Goal: Task Accomplishment & Management: Manage account settings

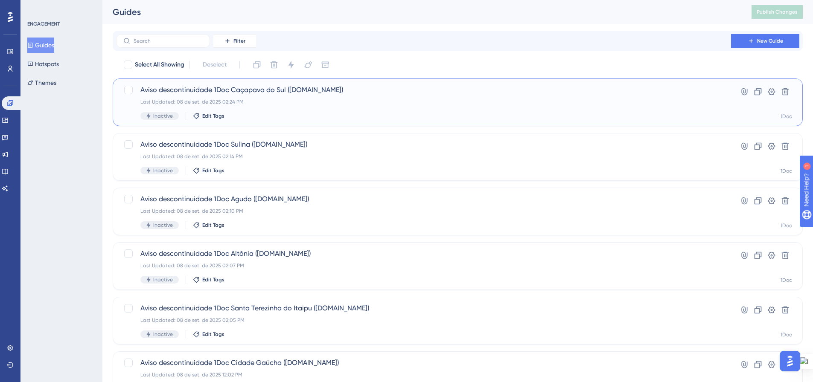
click at [285, 96] on div "Aviso descontinuidade 1Doc Caçapava do Sul ([DOMAIN_NAME]) Last Updated: [DATE]…" at bounding box center [423, 102] width 566 height 35
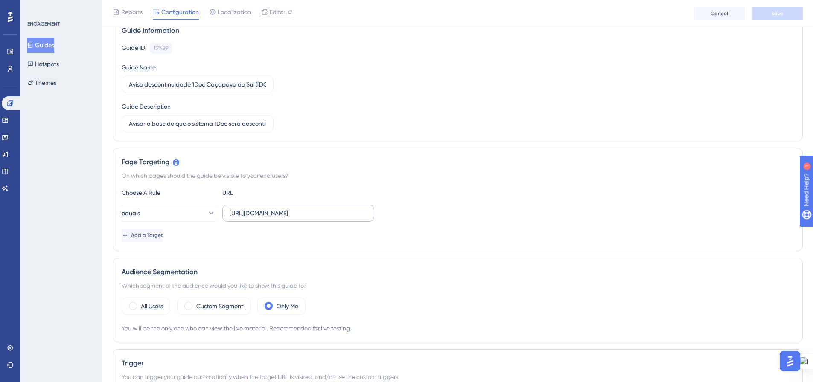
scroll to position [85, 0]
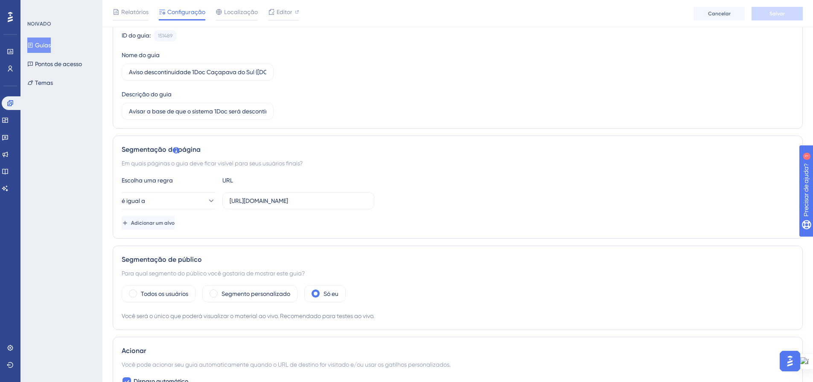
click at [453, 201] on div "é igual a [URL][DOMAIN_NAME]" at bounding box center [458, 200] width 672 height 17
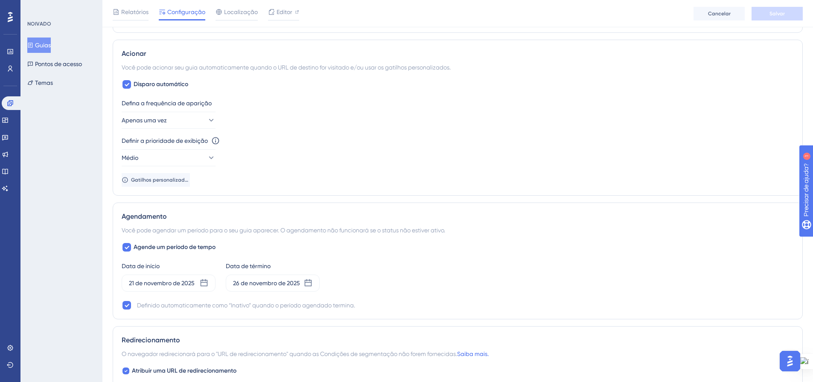
scroll to position [384, 0]
click at [151, 180] on font "Gatilhos personalizados" at bounding box center [160, 179] width 59 height 6
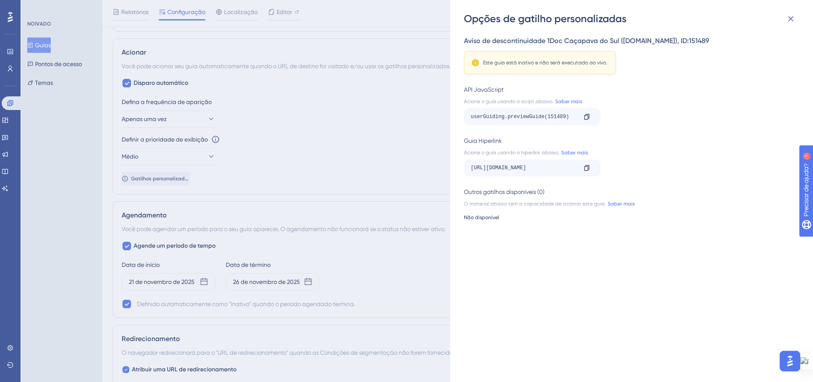
click at [334, 163] on div "Opções de gatilho personalizadas Aviso de descontinuidade 1Doc Caçapava do Sul …" at bounding box center [406, 191] width 813 height 382
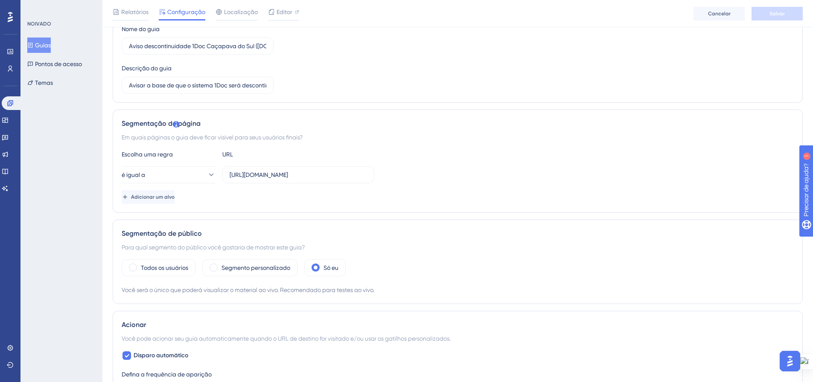
scroll to position [0, 0]
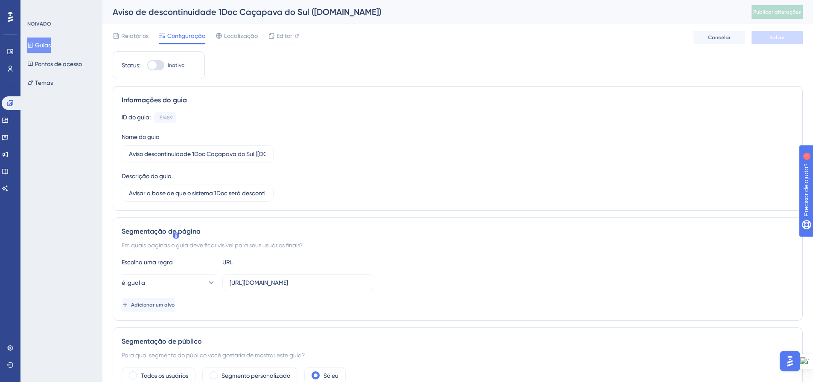
click at [48, 46] on font "Guias" at bounding box center [43, 45] width 16 height 7
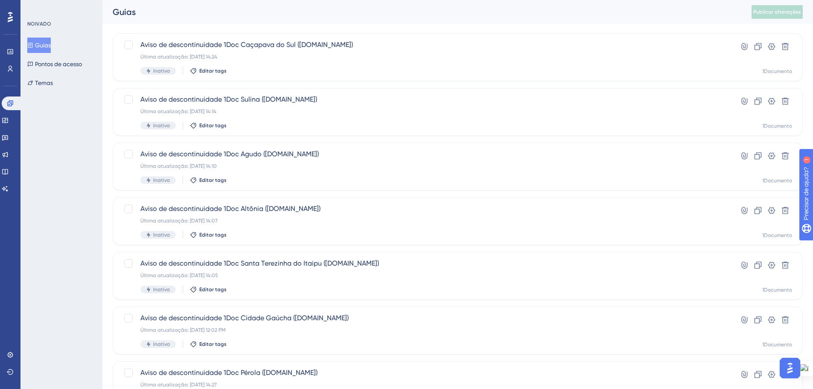
scroll to position [128, 0]
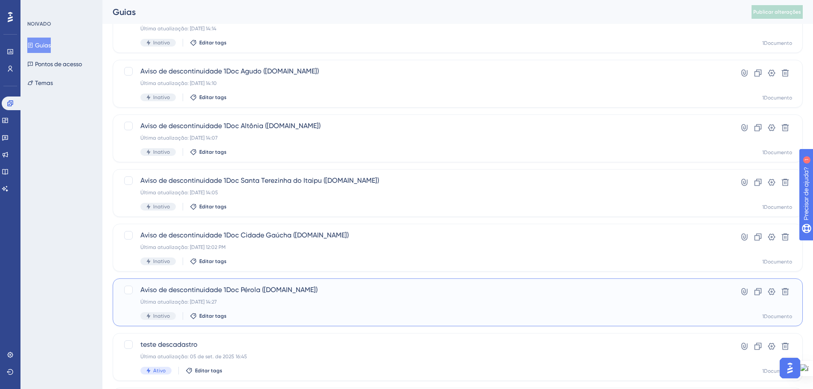
click at [231, 296] on div "Aviso de descontinuidade 1Doc Pérola ([DOMAIN_NAME]) Última atualização: [DATE]…" at bounding box center [423, 302] width 566 height 35
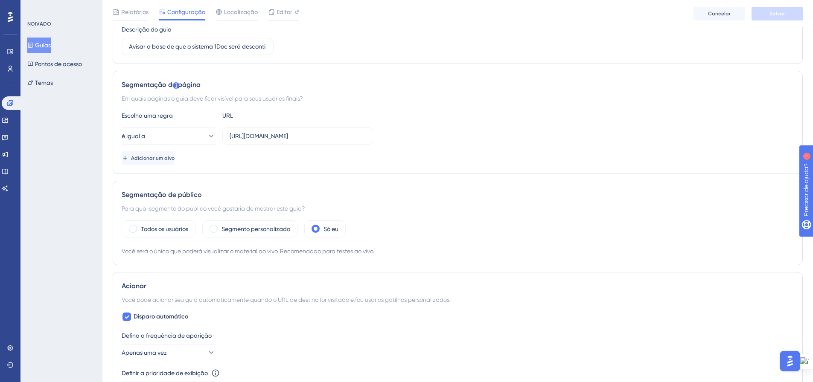
scroll to position [171, 0]
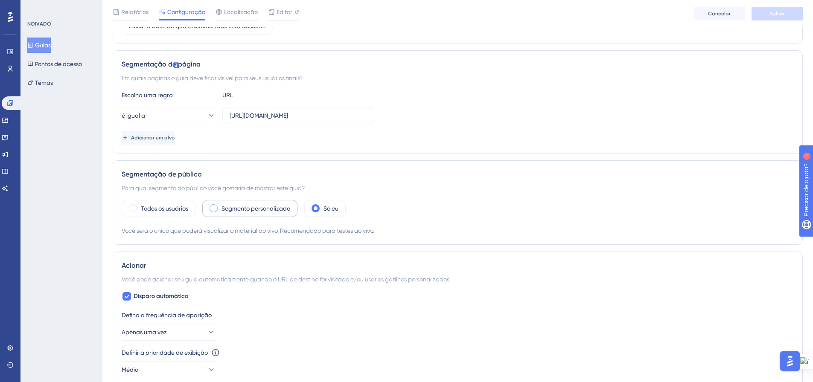
click at [216, 210] on span at bounding box center [214, 208] width 8 height 8
click at [220, 206] on input "radio" at bounding box center [220, 206] width 0 height 0
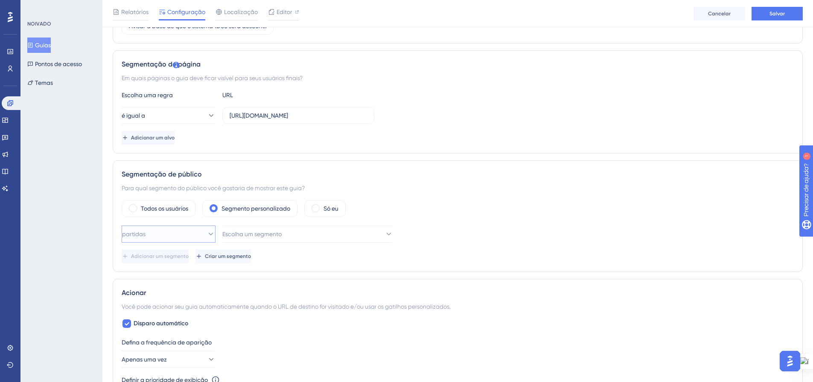
click at [198, 232] on button "partidas" at bounding box center [169, 234] width 94 height 17
click at [294, 231] on button "Escolha um segmento" at bounding box center [307, 234] width 171 height 17
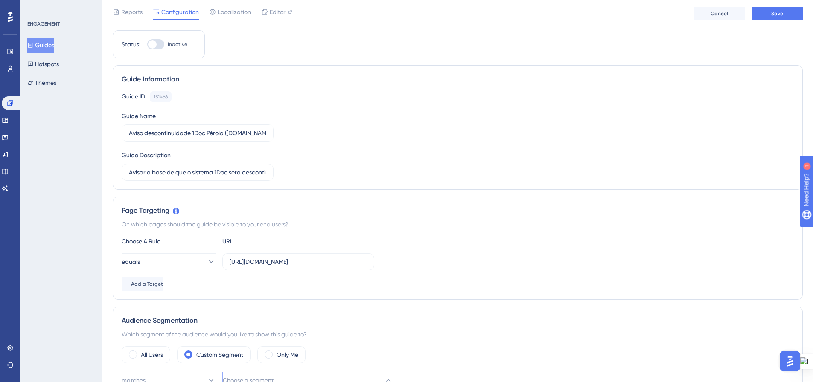
scroll to position [0, 0]
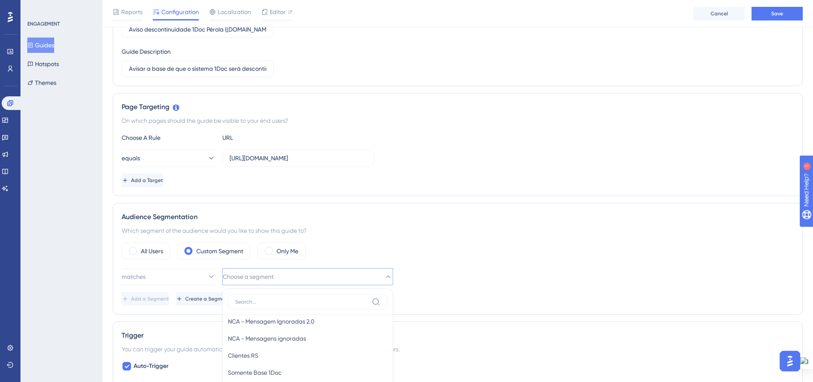
drag, startPoint x: 538, startPoint y: 207, endPoint x: 533, endPoint y: 209, distance: 5.7
click at [538, 207] on div "Audience Segmentation Which segment of the audience would you like to show this…" at bounding box center [458, 259] width 690 height 112
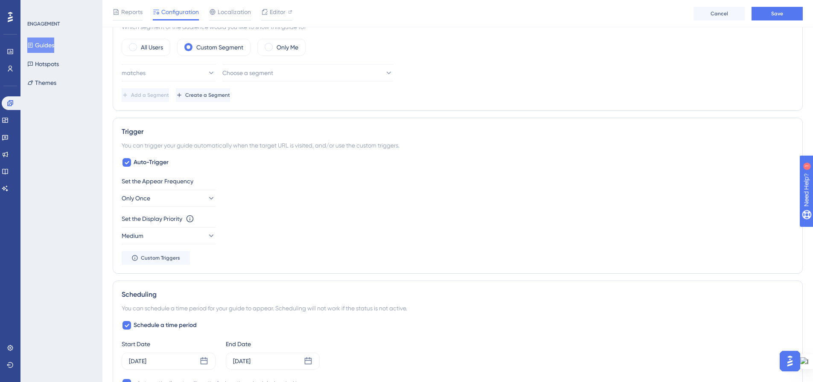
scroll to position [204, 0]
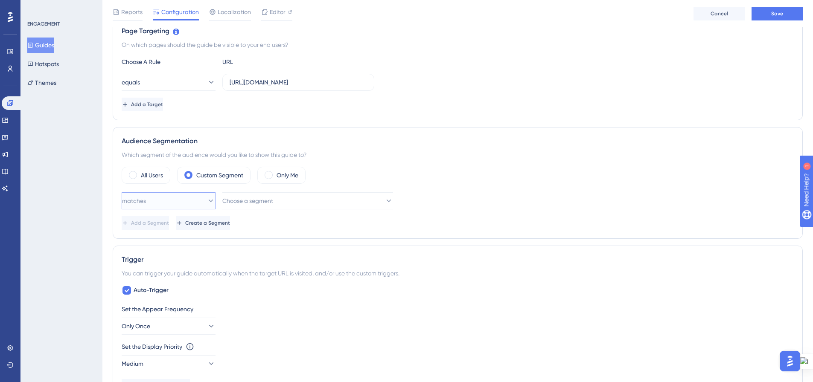
click at [207, 203] on icon at bounding box center [211, 201] width 9 height 9
click at [198, 222] on div "matches matches" at bounding box center [168, 226] width 83 height 17
click at [372, 202] on button "Choose a segment" at bounding box center [307, 200] width 171 height 17
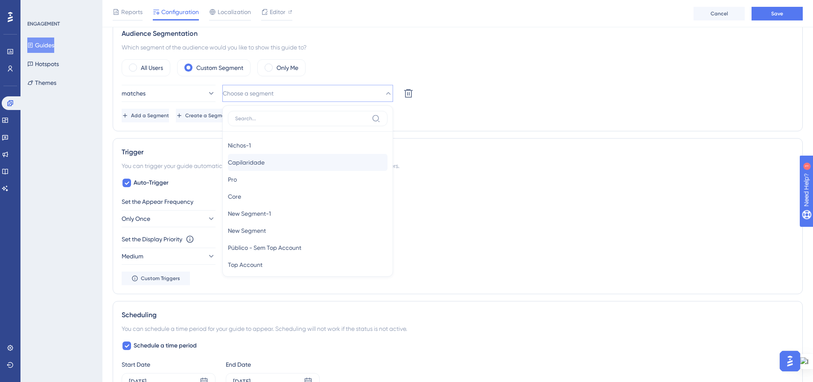
scroll to position [299, 0]
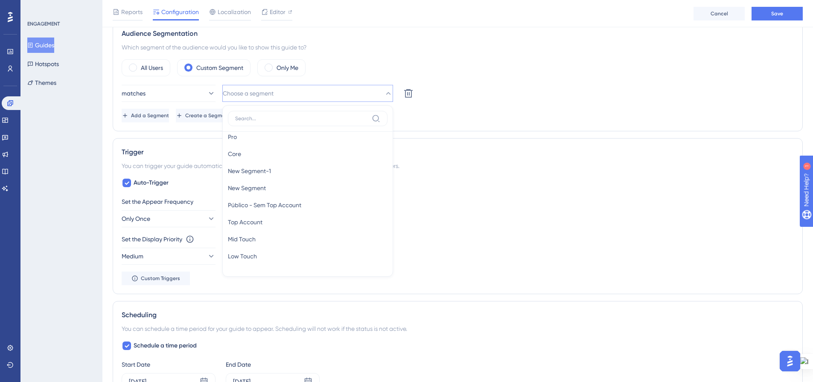
click at [464, 110] on div "Add a Segment Create a Segment" at bounding box center [458, 116] width 672 height 14
click at [128, 115] on icon at bounding box center [125, 115] width 7 height 7
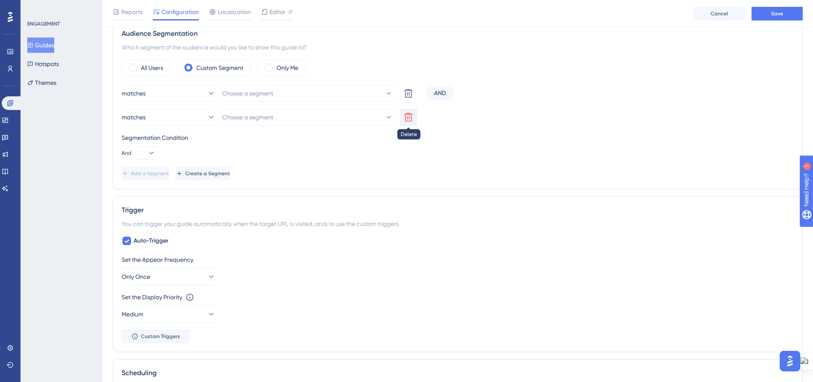
click at [408, 117] on icon at bounding box center [408, 117] width 10 height 10
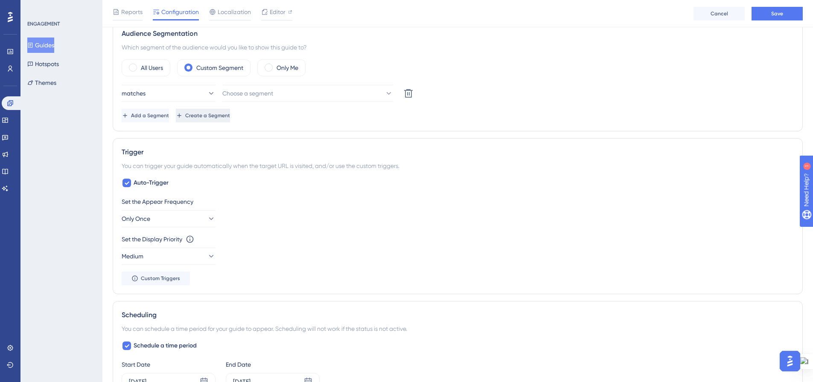
click at [181, 116] on icon at bounding box center [179, 116] width 4 height 4
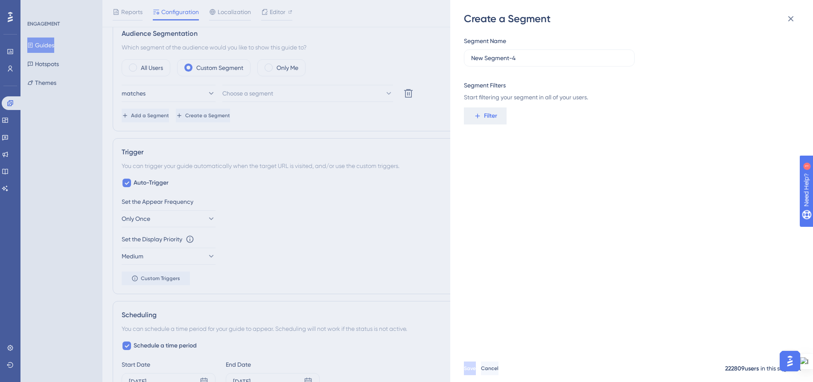
click at [791, 21] on icon at bounding box center [791, 19] width 10 height 10
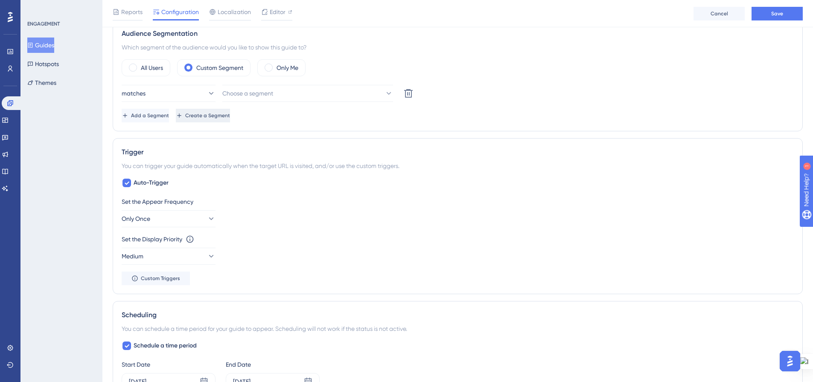
click at [225, 115] on button "Create a Segment" at bounding box center [203, 116] width 54 height 14
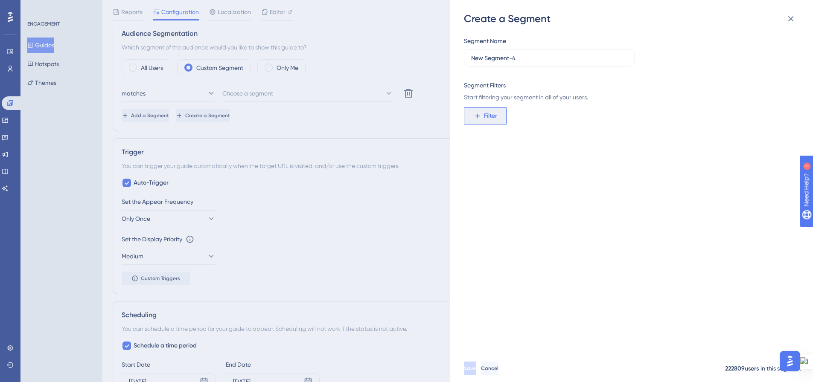
click at [490, 117] on span "Filter" at bounding box center [490, 116] width 13 height 10
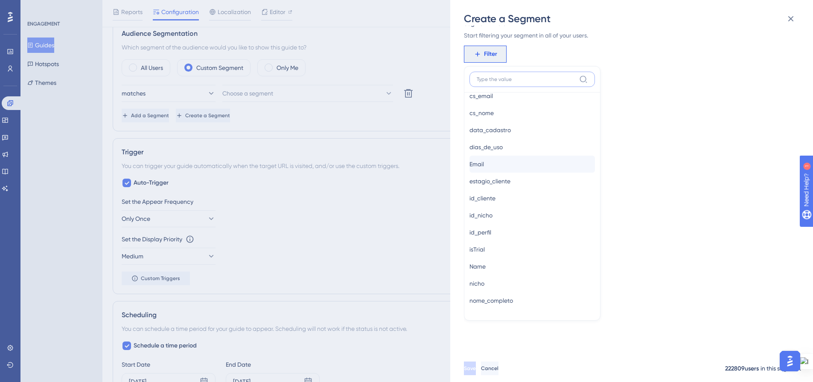
scroll to position [555, 0]
click at [510, 186] on button "id_cliente id_cliente" at bounding box center [531, 184] width 125 height 17
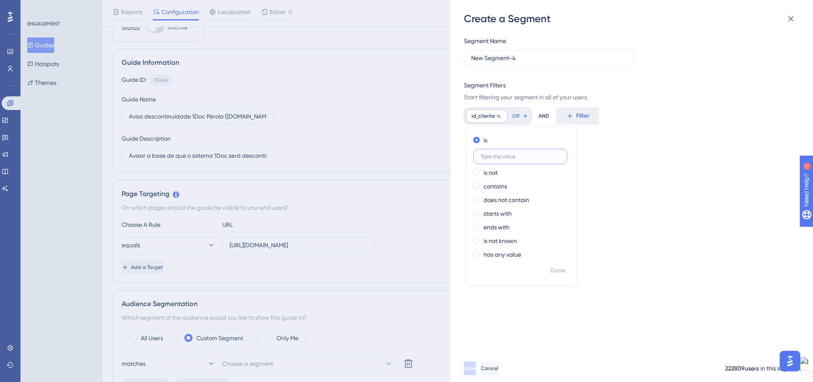
scroll to position [0, 0]
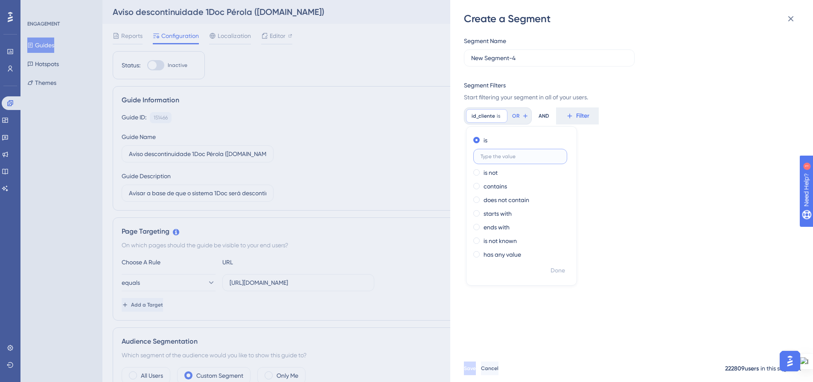
click at [502, 159] on input "text" at bounding box center [520, 157] width 79 height 6
type input "1404"
click at [564, 271] on span "Done" at bounding box center [558, 271] width 15 height 10
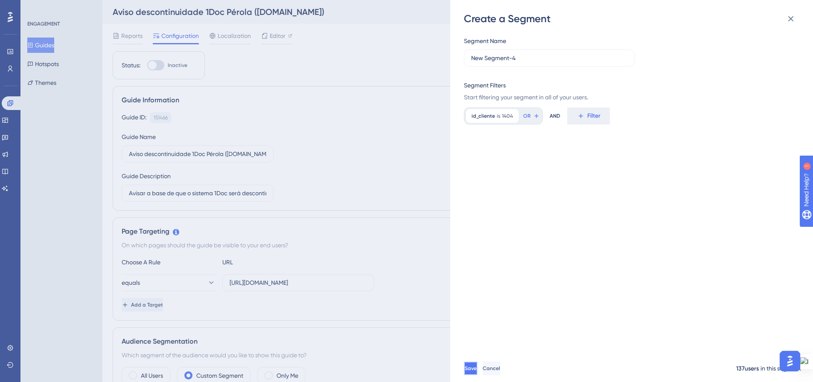
click at [478, 371] on button "Save" at bounding box center [471, 369] width 14 height 14
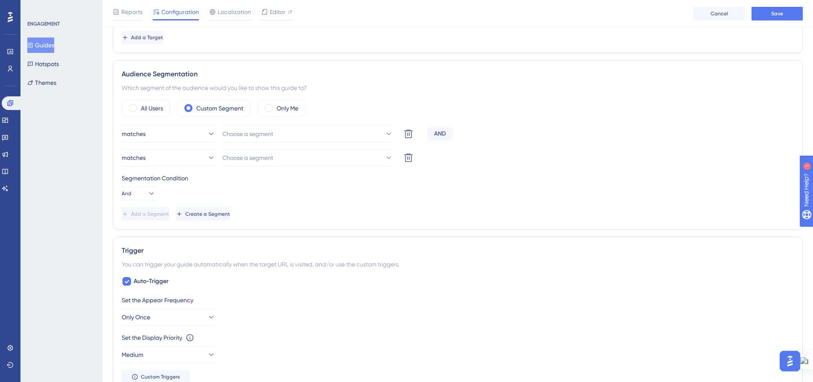
scroll to position [262, 0]
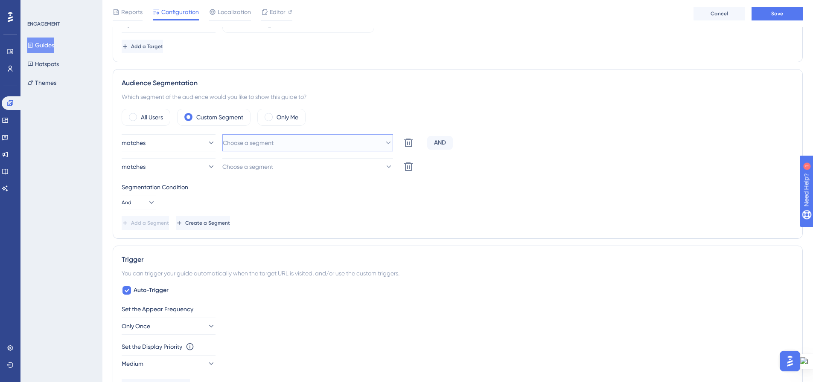
click at [386, 144] on icon at bounding box center [388, 143] width 5 height 3
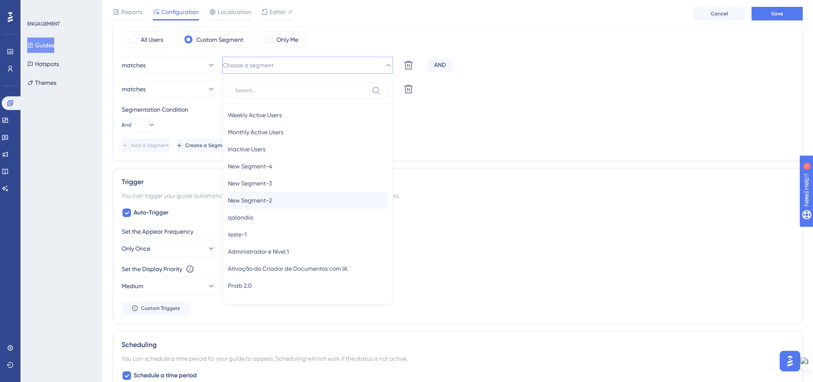
scroll to position [0, 0]
type input "New Segment"
click at [475, 129] on div "Segmentation Condition And" at bounding box center [458, 118] width 672 height 27
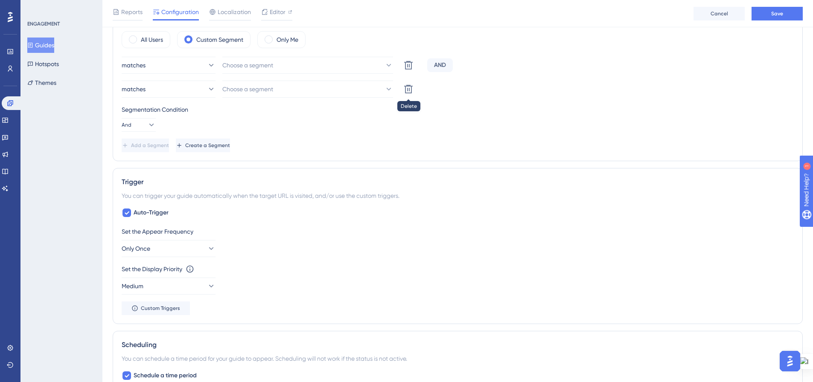
click at [407, 90] on icon at bounding box center [408, 89] width 10 height 10
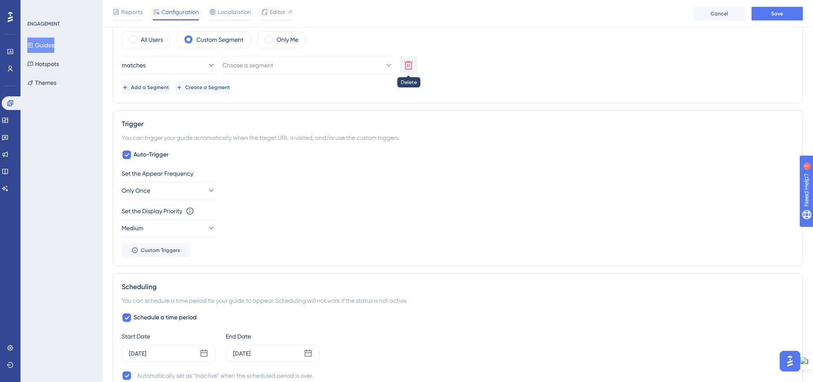
click at [408, 68] on icon at bounding box center [408, 65] width 10 height 10
click at [230, 88] on span "Create a Segment" at bounding box center [207, 87] width 45 height 7
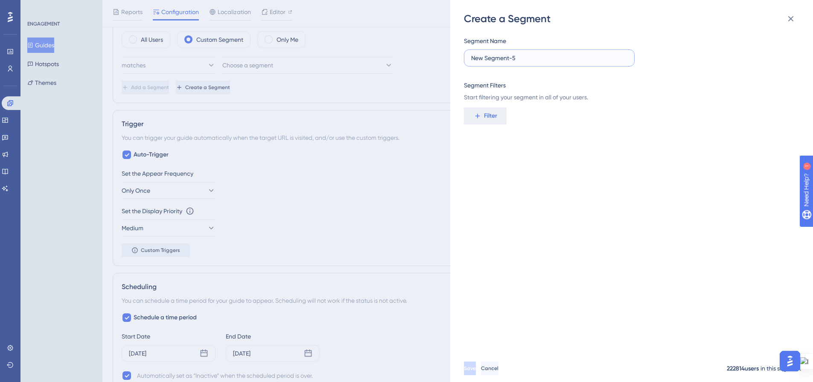
click at [519, 59] on input "New Segment-5" at bounding box center [549, 57] width 156 height 9
drag, startPoint x: 511, startPoint y: 59, endPoint x: 462, endPoint y: 61, distance: 49.1
click at [462, 61] on div "Create a Segment Segment Name New Segment-5 Segment Filters Start filtering you…" at bounding box center [631, 191] width 363 height 382
type input "Base Pérola"
click at [482, 112] on button "Filter" at bounding box center [485, 116] width 43 height 17
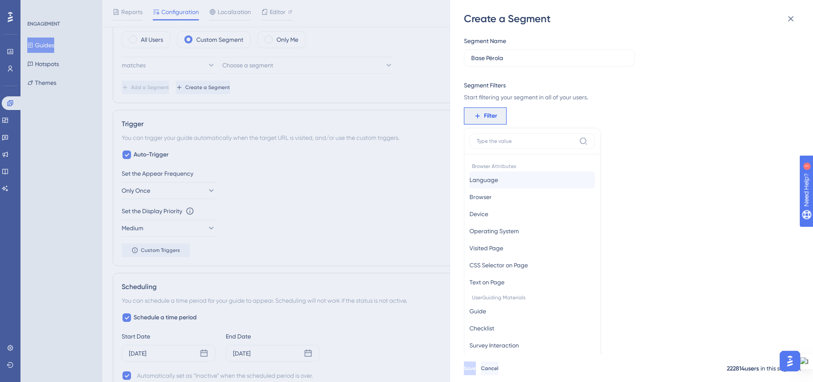
scroll to position [62, 0]
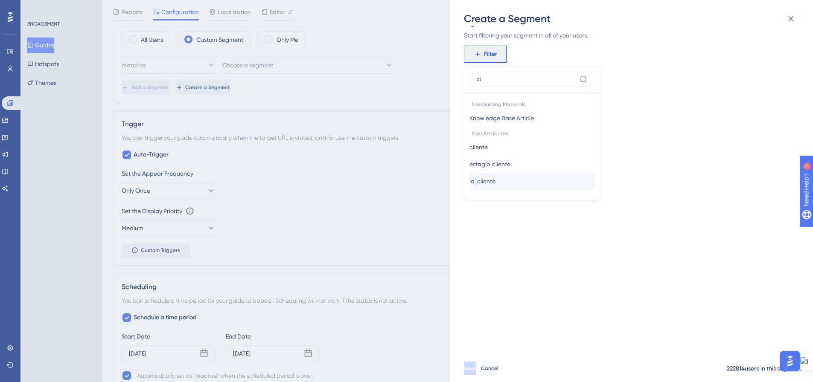
type input "cl"
click at [487, 178] on span "id_cliente" at bounding box center [482, 181] width 26 height 10
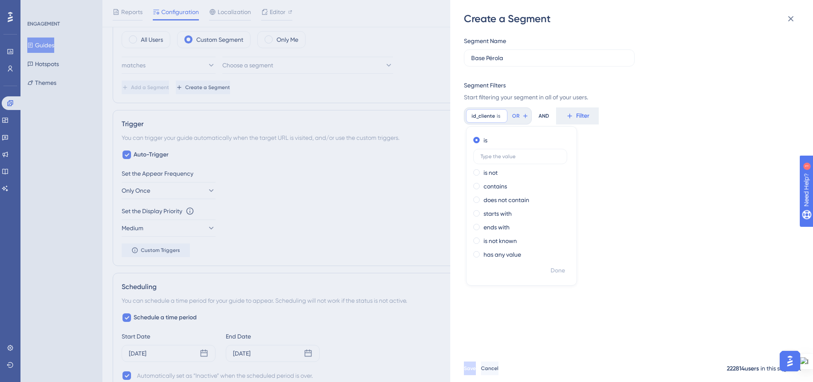
scroll to position [0, 0]
type input "1404"
drag, startPoint x: 559, startPoint y: 269, endPoint x: 652, endPoint y: 208, distance: 111.1
click at [559, 269] on span "Done" at bounding box center [558, 271] width 15 height 10
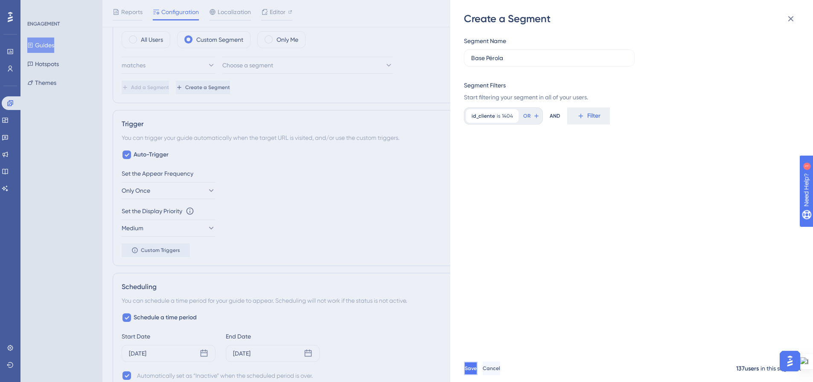
drag, startPoint x: 491, startPoint y: 373, endPoint x: 607, endPoint y: 337, distance: 121.0
click at [478, 372] on button "Save" at bounding box center [471, 369] width 14 height 14
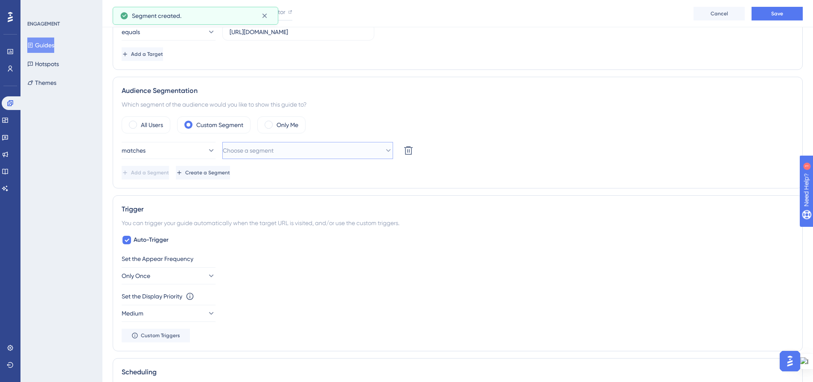
click at [262, 151] on span "Choose a segment" at bounding box center [248, 151] width 51 height 10
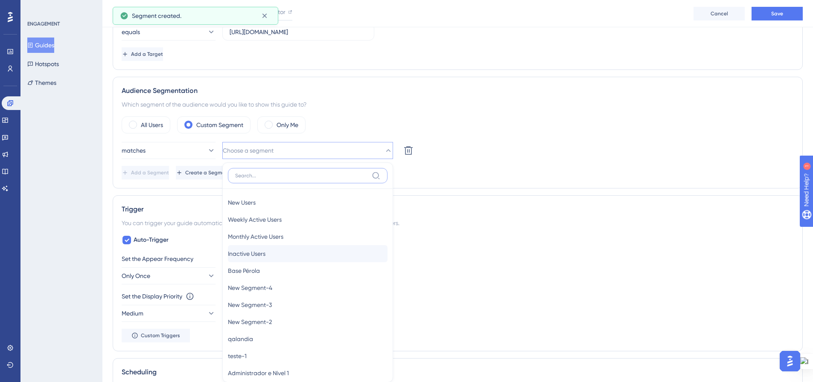
scroll to position [336, 0]
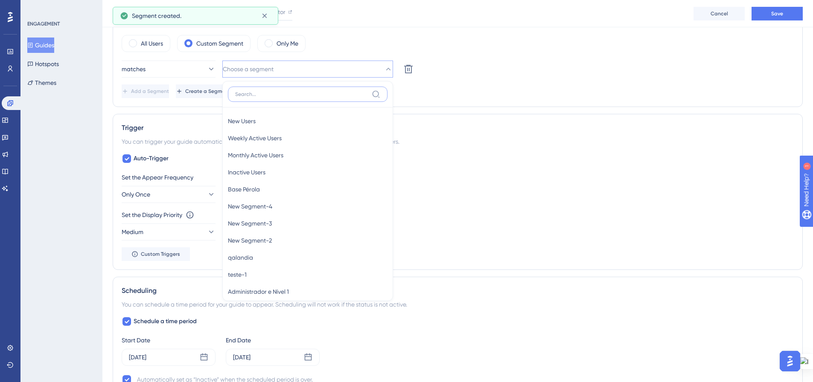
click at [288, 92] on input at bounding box center [301, 94] width 133 height 7
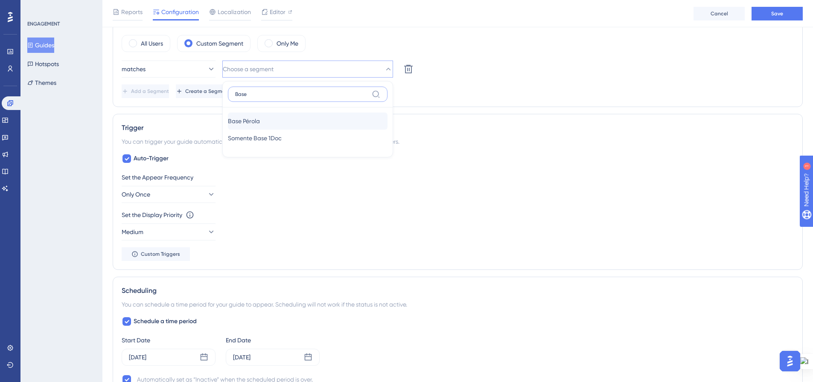
type input "Base"
drag, startPoint x: 287, startPoint y: 119, endPoint x: 294, endPoint y: 122, distance: 8.6
click at [287, 118] on div "Base Pérola Base Pérola" at bounding box center [308, 121] width 160 height 17
click at [476, 89] on div "Add a Segment Create a Segment" at bounding box center [458, 91] width 672 height 14
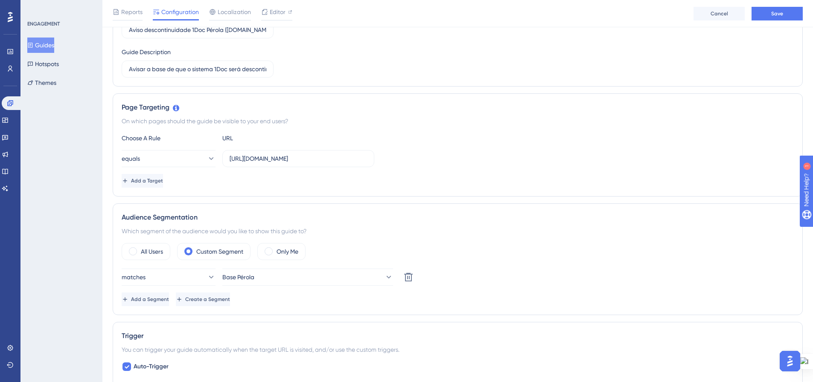
scroll to position [128, 0]
drag, startPoint x: 229, startPoint y: 157, endPoint x: 359, endPoint y: 154, distance: 130.2
click at [359, 154] on label "[URL][DOMAIN_NAME]" at bounding box center [298, 158] width 152 height 17
click at [359, 154] on input "[URL][DOMAIN_NAME]" at bounding box center [298, 158] width 137 height 9
drag, startPoint x: 365, startPoint y: 157, endPoint x: 227, endPoint y: 158, distance: 137.4
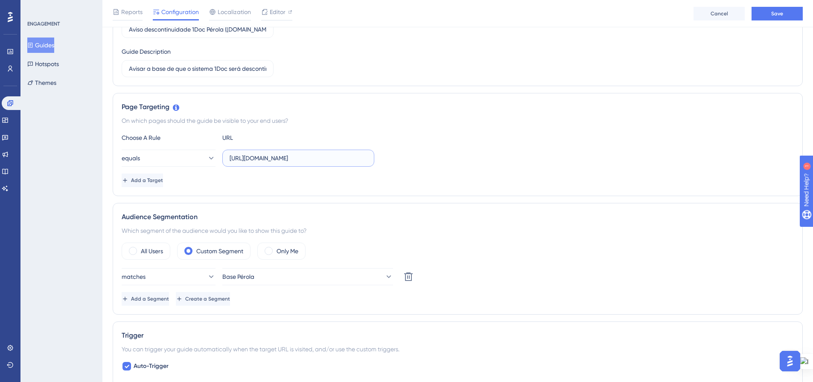
click at [227, 158] on label "[URL][DOMAIN_NAME]" at bounding box center [298, 158] width 152 height 17
click at [424, 151] on div "equals [URL][DOMAIN_NAME]" at bounding box center [458, 158] width 672 height 17
drag, startPoint x: 252, startPoint y: 159, endPoint x: 297, endPoint y: 160, distance: 45.3
click at [297, 160] on input "[URL][DOMAIN_NAME]" at bounding box center [298, 158] width 137 height 9
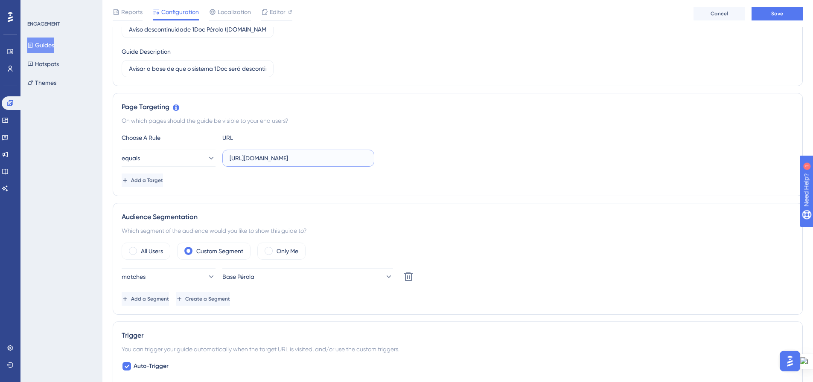
drag, startPoint x: 277, startPoint y: 157, endPoint x: 251, endPoint y: 157, distance: 26.0
click at [251, 157] on input "[URL][DOMAIN_NAME]" at bounding box center [298, 158] width 137 height 9
drag, startPoint x: 293, startPoint y: 159, endPoint x: 364, endPoint y: 161, distance: 71.3
click at [364, 161] on input "[URL][DOMAIN_NAME]" at bounding box center [298, 158] width 137 height 9
paste input "?pg=painel/listar"
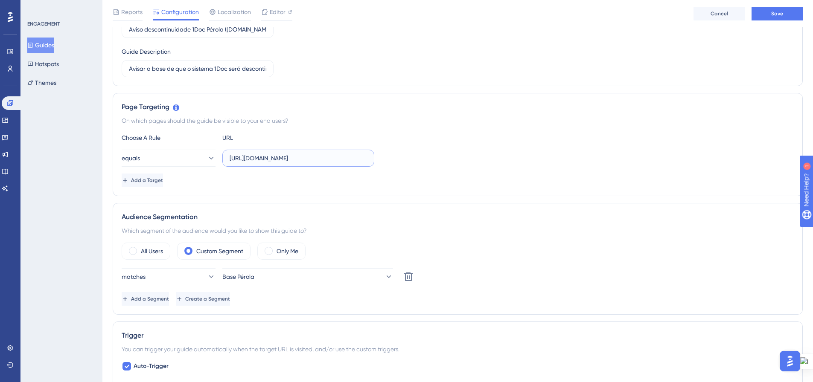
type input "[URL][DOMAIN_NAME]"
click at [419, 151] on div "equals [URL][DOMAIN_NAME]" at bounding box center [458, 158] width 672 height 17
drag, startPoint x: 349, startPoint y: 156, endPoint x: 221, endPoint y: 160, distance: 128.5
click at [221, 160] on div "equals [URL][DOMAIN_NAME]" at bounding box center [248, 158] width 253 height 17
click at [439, 154] on div "equals [URL][DOMAIN_NAME]" at bounding box center [458, 158] width 672 height 17
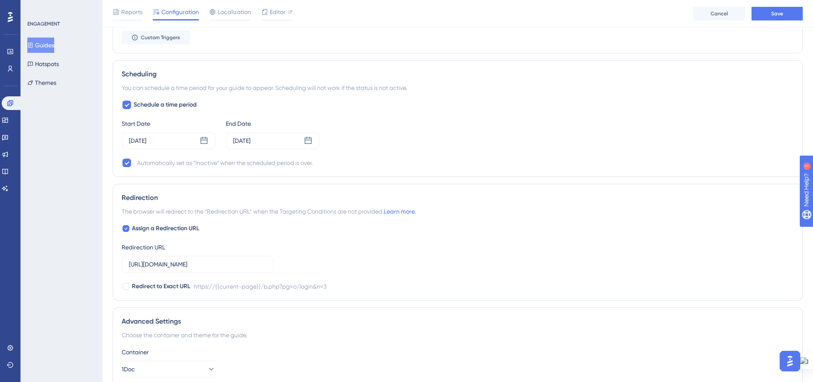
scroll to position [555, 0]
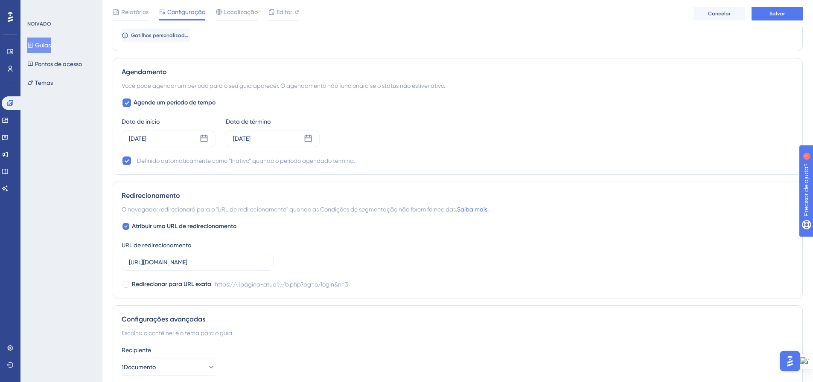
drag, startPoint x: 127, startPoint y: 228, endPoint x: 280, endPoint y: 247, distance: 154.7
click at [127, 228] on icon at bounding box center [125, 226] width 3 height 7
checkbox input "false"
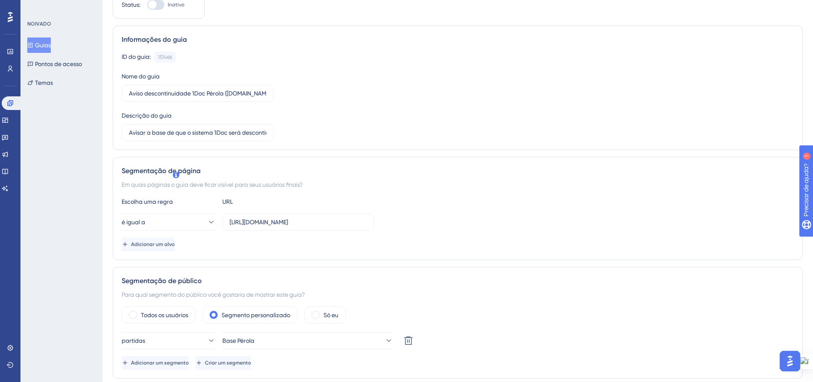
scroll to position [0, 0]
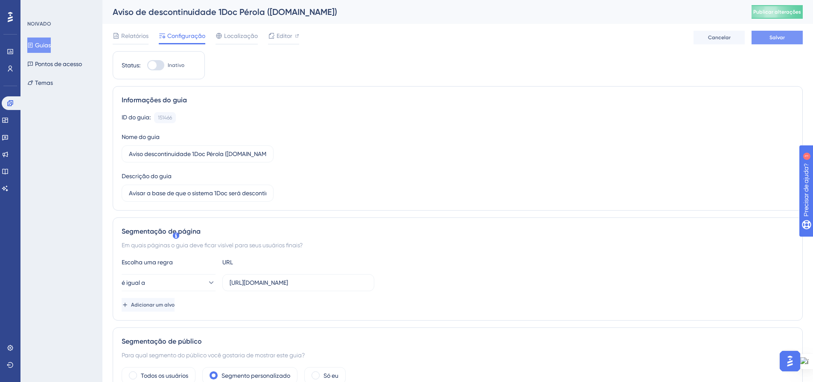
click at [782, 38] on font "Salvar" at bounding box center [776, 38] width 15 height 6
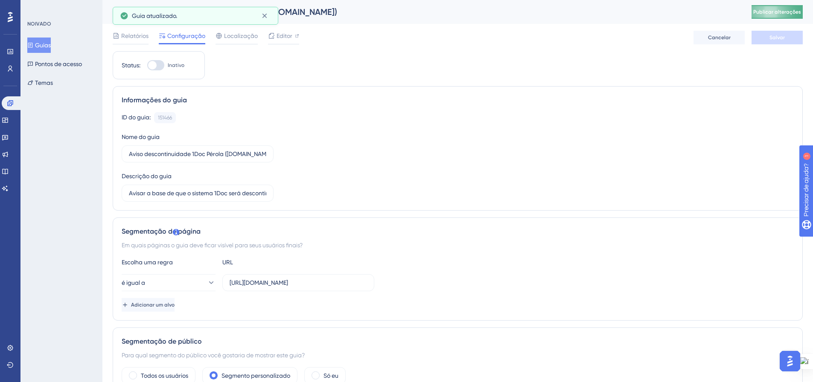
click at [792, 12] on font "Publicar alterações" at bounding box center [777, 12] width 48 height 6
click at [43, 47] on font "Guias" at bounding box center [43, 45] width 16 height 7
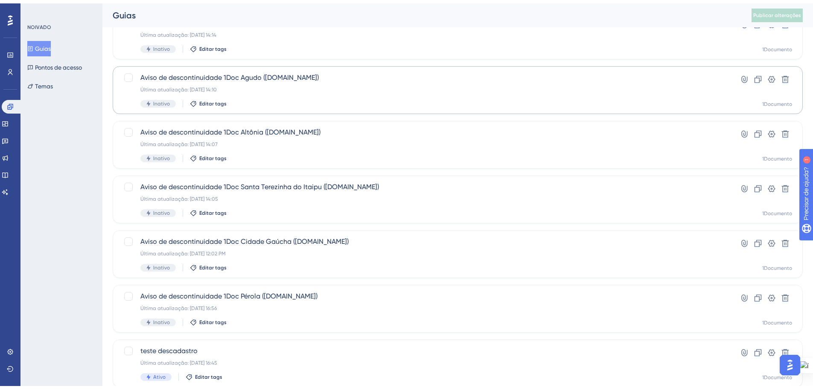
scroll to position [213, 0]
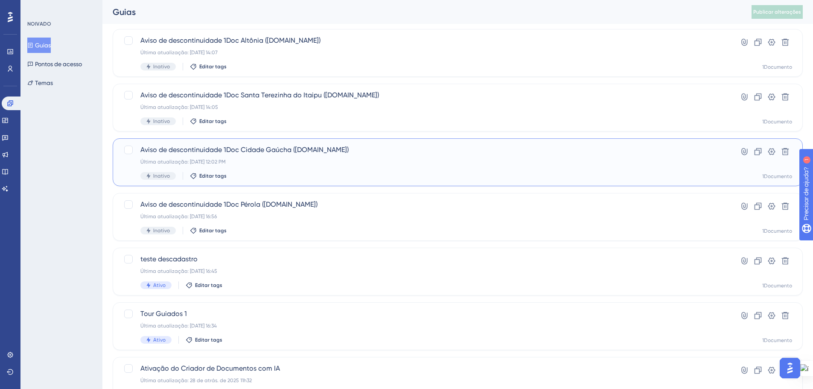
click at [575, 156] on div "Aviso de descontinuidade 1Doc Cidade Gaúcha ([DOMAIN_NAME]) Última atualização:…" at bounding box center [423, 162] width 566 height 35
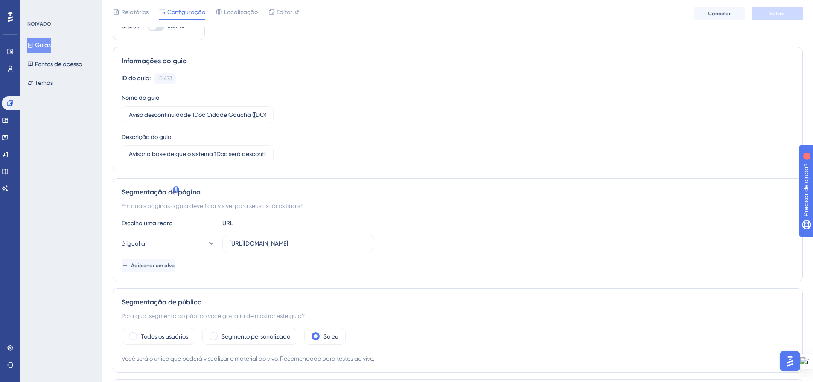
scroll to position [85, 0]
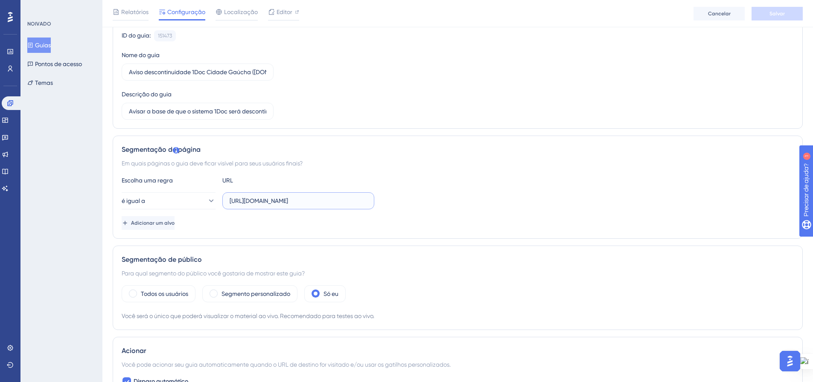
drag, startPoint x: 334, startPoint y: 201, endPoint x: 381, endPoint y: 204, distance: 47.4
click at [381, 204] on div "é igual a [URL][DOMAIN_NAME]" at bounding box center [458, 200] width 672 height 17
paste input "[URL][DOMAIN_NAME]"
drag, startPoint x: 269, startPoint y: 200, endPoint x: 248, endPoint y: 200, distance: 20.5
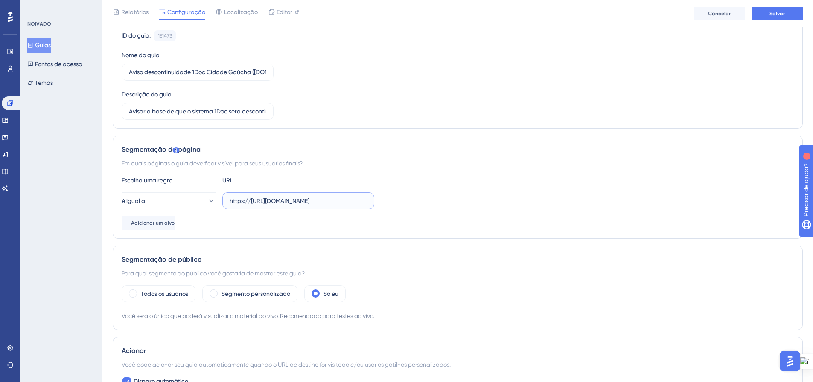
click at [248, 200] on input "https://[URL][DOMAIN_NAME]" at bounding box center [298, 200] width 137 height 9
drag, startPoint x: 251, startPoint y: 200, endPoint x: 277, endPoint y: 200, distance: 25.6
click at [277, 200] on input "[URL][DOMAIN_NAME]" at bounding box center [298, 200] width 137 height 9
type input "[URL][DOMAIN_NAME]"
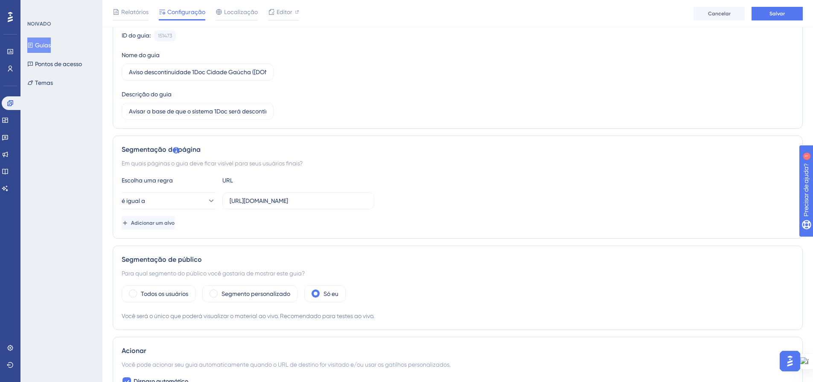
click at [459, 185] on div "Escolha uma regra URL" at bounding box center [458, 180] width 672 height 10
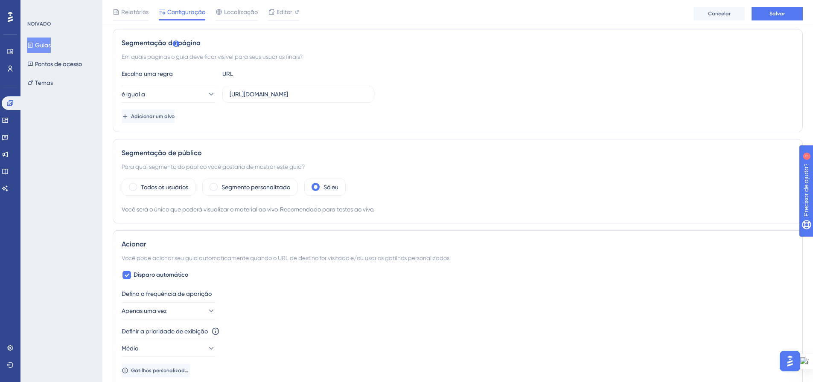
scroll to position [213, 0]
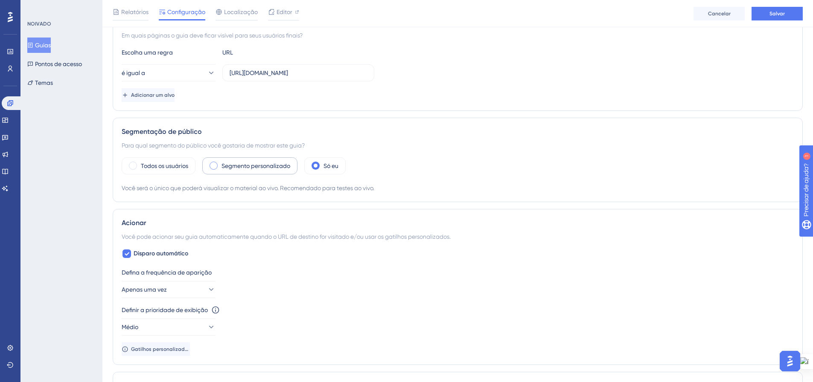
click at [218, 162] on div "Segmento personalizado" at bounding box center [249, 165] width 95 height 17
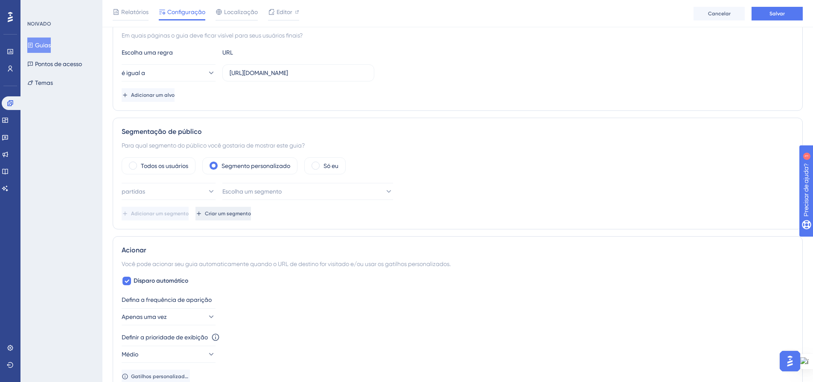
click at [251, 215] on font "Criar um segmento" at bounding box center [228, 214] width 46 height 6
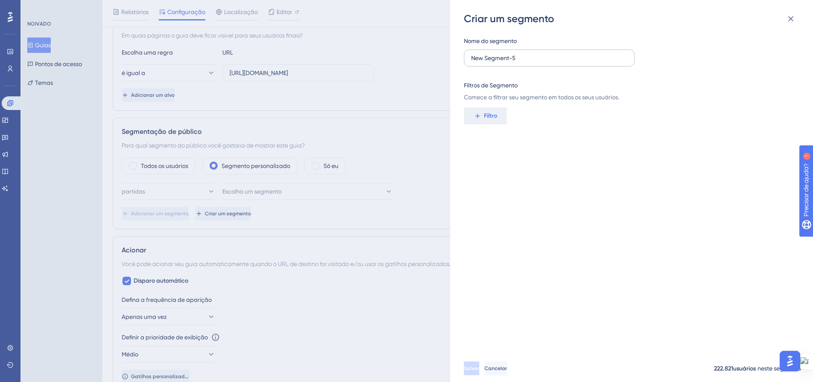
drag, startPoint x: 520, startPoint y: 52, endPoint x: 473, endPoint y: 60, distance: 48.1
click at [465, 57] on label "New Segment-5" at bounding box center [549, 58] width 171 height 17
click at [471, 57] on input "New Segment-5" at bounding box center [549, 57] width 156 height 9
drag, startPoint x: 476, startPoint y: 58, endPoint x: 542, endPoint y: 61, distance: 65.8
click at [542, 61] on input "New Segment-5" at bounding box center [549, 57] width 156 height 9
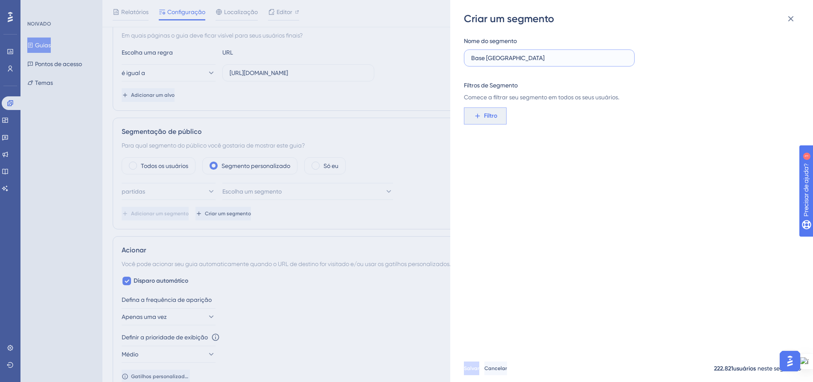
type input "Base [GEOGRAPHIC_DATA]"
click at [494, 117] on font "Filtro" at bounding box center [490, 115] width 13 height 7
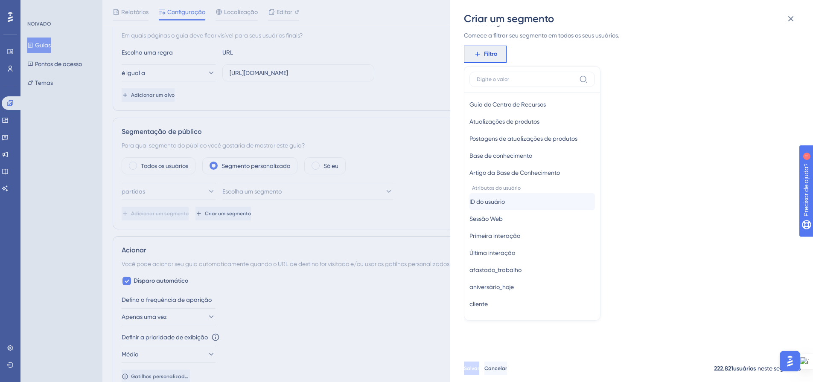
scroll to position [469, 0]
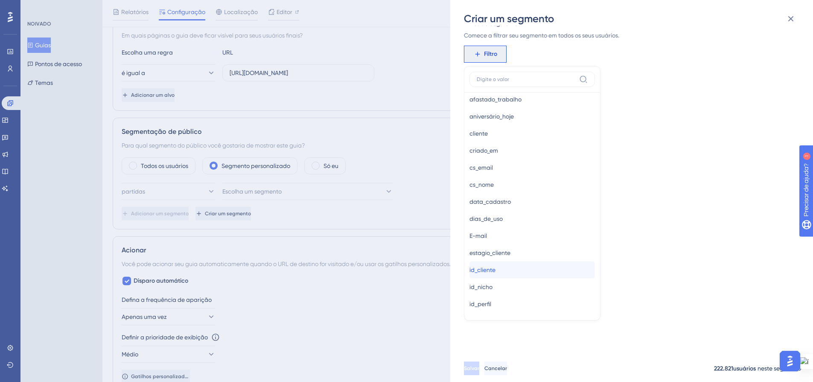
click at [512, 266] on button "id_cliente id_cliente" at bounding box center [531, 270] width 125 height 17
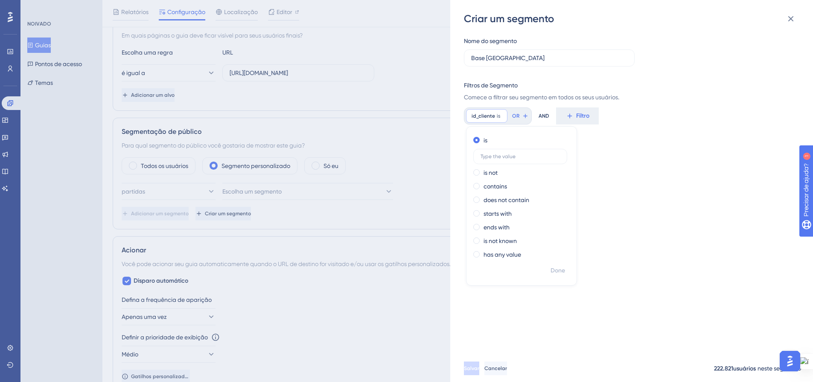
scroll to position [0, 0]
type input "1403"
click at [556, 268] on font "Feito" at bounding box center [557, 270] width 13 height 7
drag, startPoint x: 505, startPoint y: 375, endPoint x: 559, endPoint y: 246, distance: 139.6
click at [479, 374] on button "Salvar" at bounding box center [471, 369] width 15 height 14
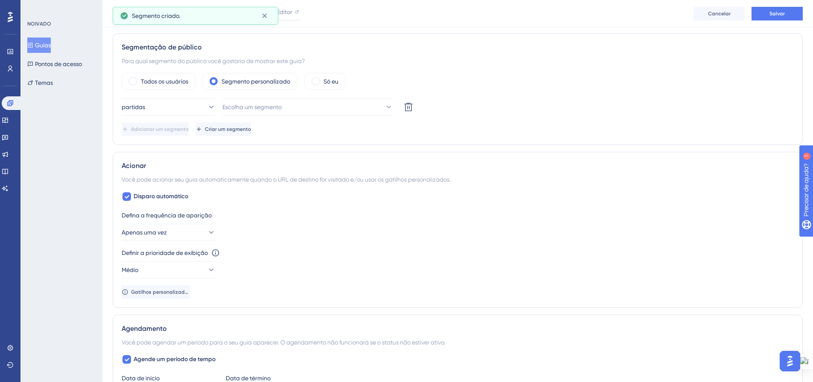
scroll to position [299, 0]
click at [377, 106] on button "Escolha um segmento" at bounding box center [307, 106] width 171 height 17
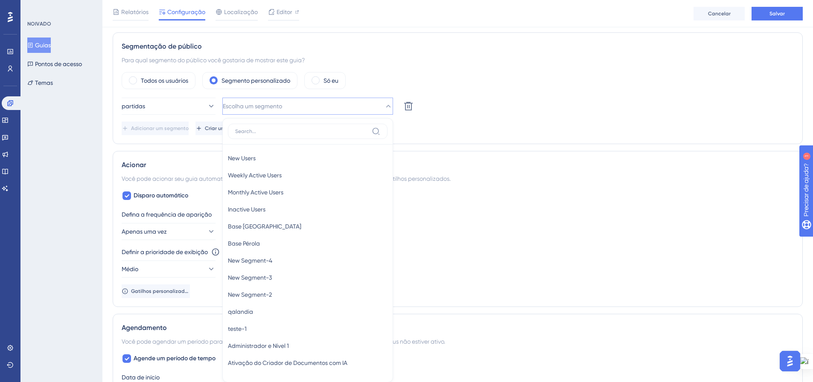
scroll to position [358, 0]
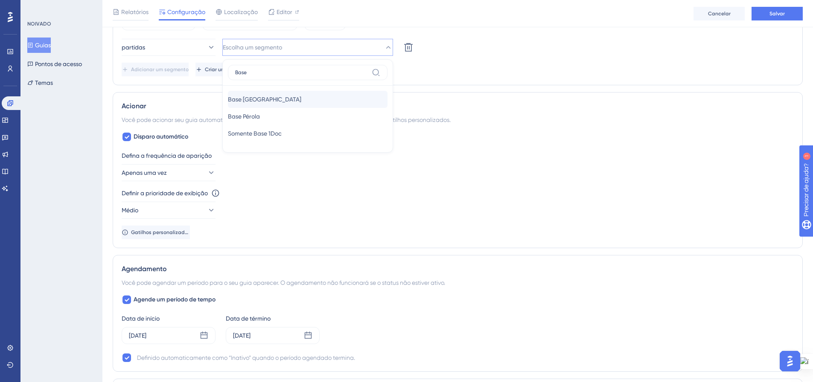
type input "Base"
click at [330, 102] on div "Base [GEOGRAPHIC_DATA]" at bounding box center [308, 99] width 160 height 17
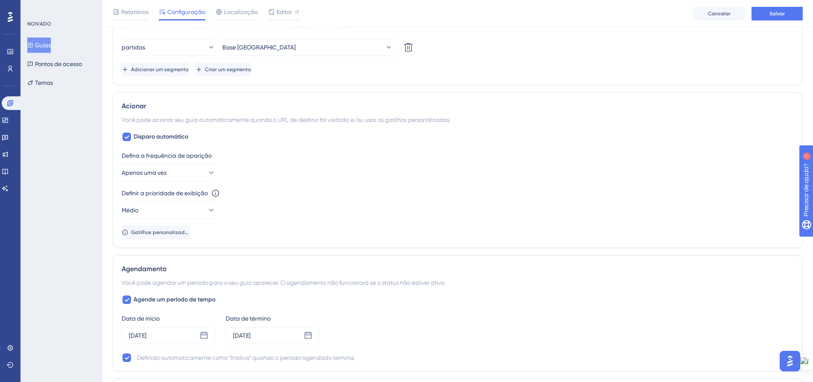
click at [510, 168] on div "Defina a frequência de aparição Apenas uma vez" at bounding box center [458, 166] width 672 height 31
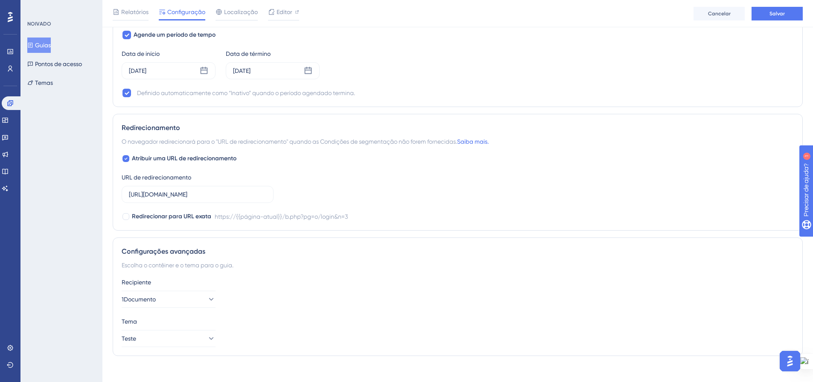
scroll to position [631, 0]
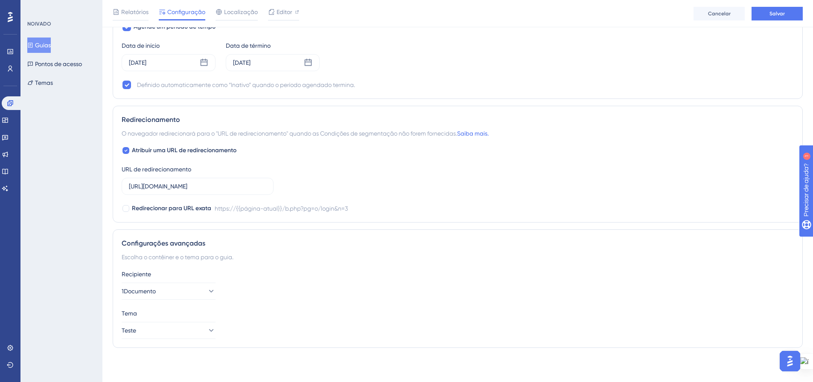
drag, startPoint x: 124, startPoint y: 151, endPoint x: 396, endPoint y: 218, distance: 281.0
click at [124, 150] on div at bounding box center [125, 150] width 7 height 7
checkbox input "false"
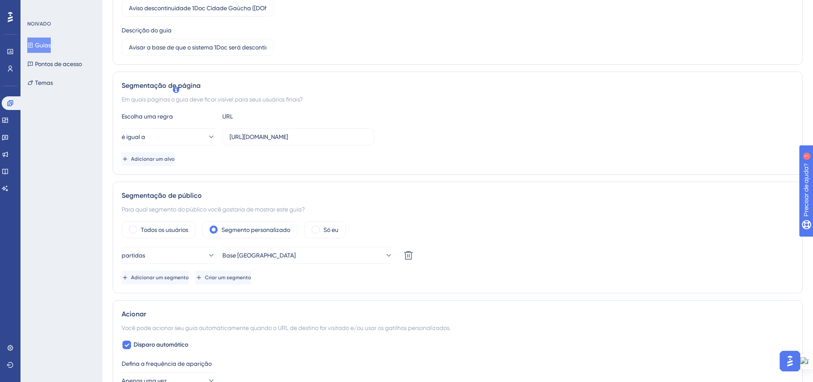
scroll to position [0, 0]
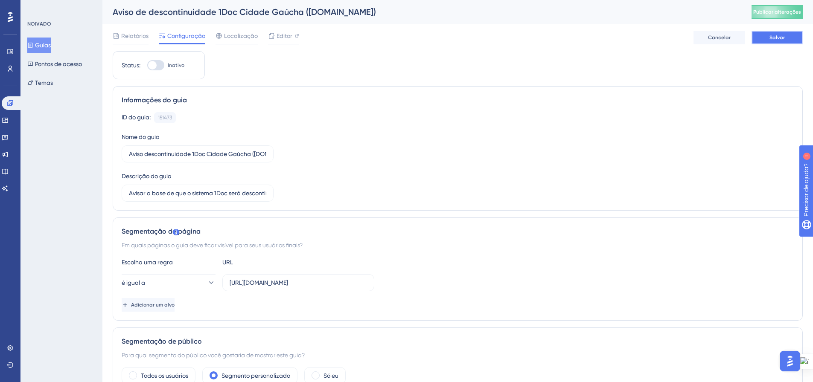
click at [768, 38] on button "Salvar" at bounding box center [777, 38] width 51 height 14
drag, startPoint x: 774, startPoint y: 10, endPoint x: 438, endPoint y: 102, distance: 348.2
click at [774, 10] on font "Publicar alterações" at bounding box center [777, 12] width 48 height 6
click at [43, 46] on font "Guias" at bounding box center [43, 45] width 16 height 7
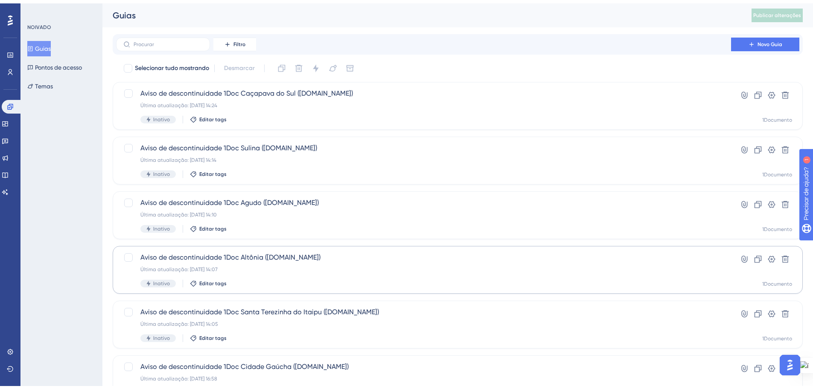
scroll to position [85, 0]
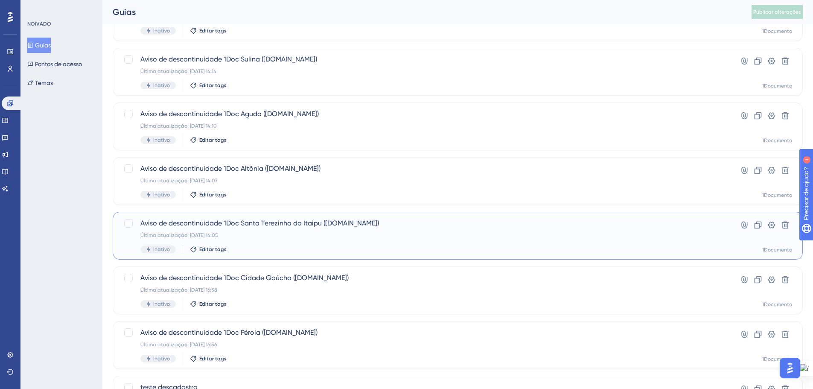
click at [541, 239] on div "Aviso de descontinuidade 1Doc Santa Terezinha do Itaipu ([DOMAIN_NAME]) Última …" at bounding box center [423, 235] width 566 height 35
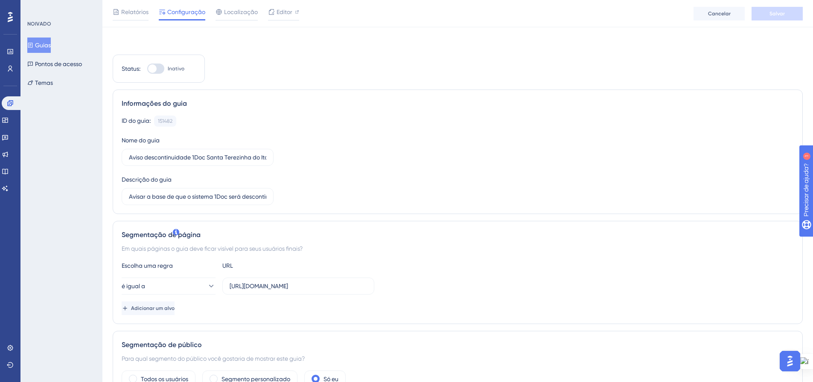
scroll to position [128, 0]
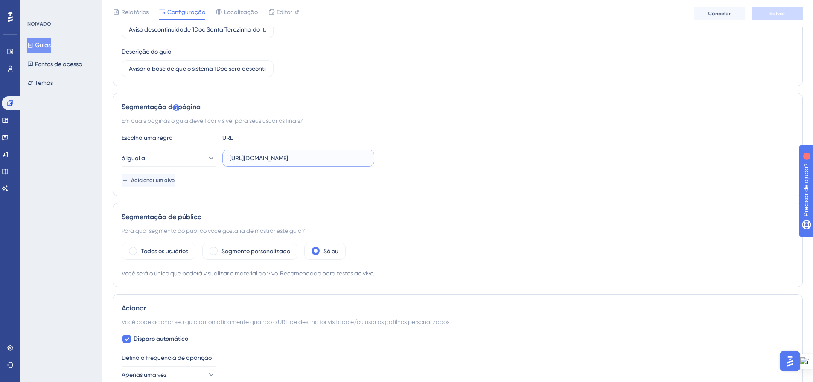
drag, startPoint x: 251, startPoint y: 160, endPoint x: 382, endPoint y: 158, distance: 130.6
click at [382, 158] on div "é igual a [URL][DOMAIN_NAME]" at bounding box center [458, 158] width 672 height 17
paste input "[URL][DOMAIN_NAME]"
drag, startPoint x: 263, startPoint y: 158, endPoint x: 249, endPoint y: 156, distance: 14.7
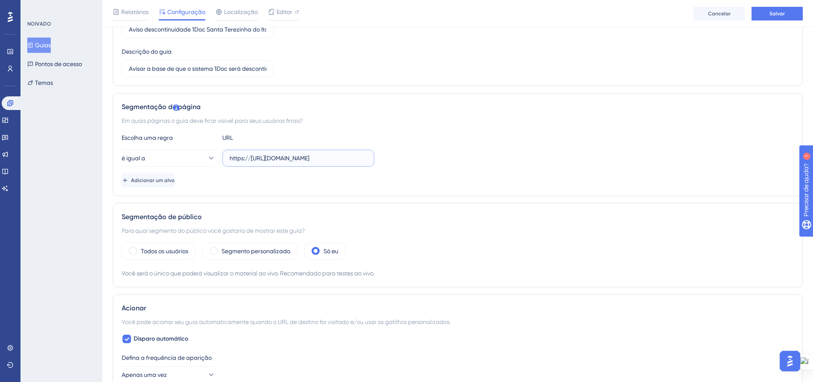
click at [249, 156] on input "https://[URL][DOMAIN_NAME]" at bounding box center [298, 158] width 137 height 9
drag, startPoint x: 252, startPoint y: 158, endPoint x: 277, endPoint y: 159, distance: 25.2
click at [277, 159] on input "[URL][DOMAIN_NAME]" at bounding box center [298, 158] width 137 height 9
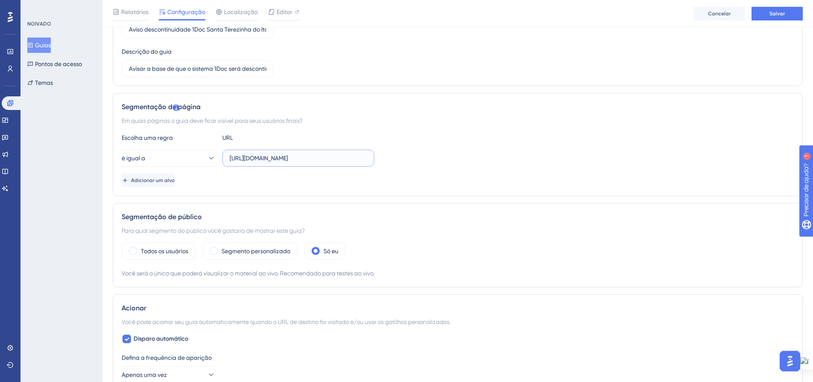
drag, startPoint x: 358, startPoint y: 160, endPoint x: 389, endPoint y: 162, distance: 31.2
click at [388, 162] on div "é igual a [URL][DOMAIN_NAME]" at bounding box center [458, 158] width 672 height 17
type input "[URL][DOMAIN_NAME]"
click at [403, 159] on div "é igual a [URL][DOMAIN_NAME]" at bounding box center [458, 158] width 672 height 17
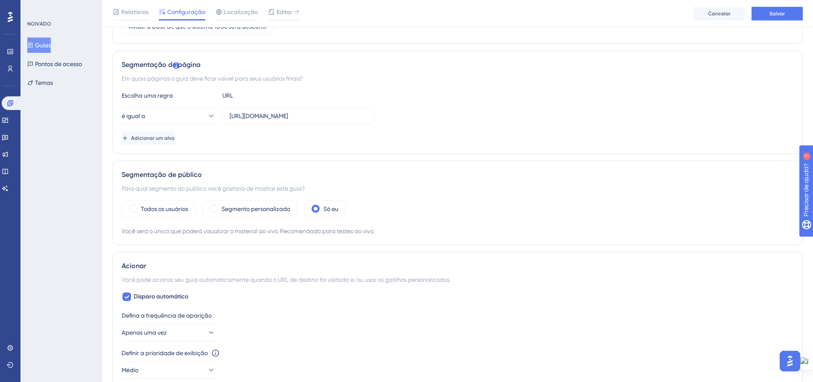
scroll to position [171, 0]
click at [215, 206] on span at bounding box center [214, 208] width 8 height 8
click at [220, 206] on input "radio" at bounding box center [220, 206] width 0 height 0
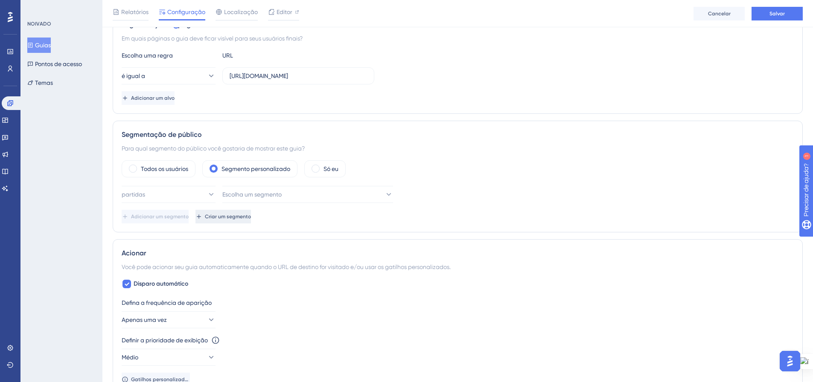
scroll to position [213, 0]
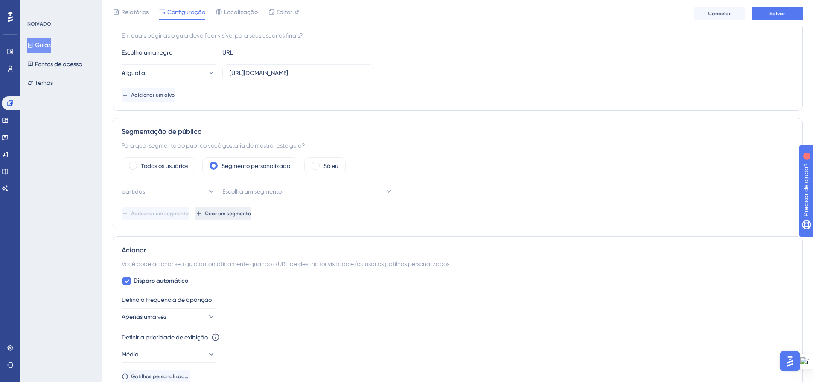
click at [201, 214] on icon at bounding box center [199, 214] width 4 height 4
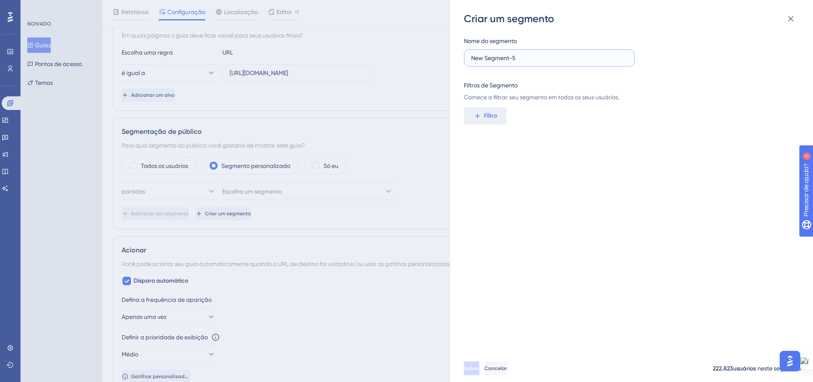
drag, startPoint x: 495, startPoint y: 57, endPoint x: 473, endPoint y: 57, distance: 21.3
click at [473, 57] on input "New Segment-5" at bounding box center [549, 57] width 156 height 9
type input "N"
type input "Base [GEOGRAPHIC_DATA]"
click at [487, 115] on font "Filtro" at bounding box center [490, 115] width 13 height 7
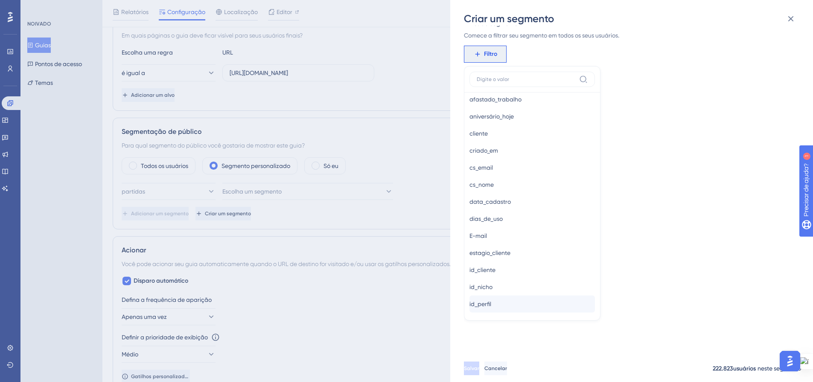
scroll to position [512, 0]
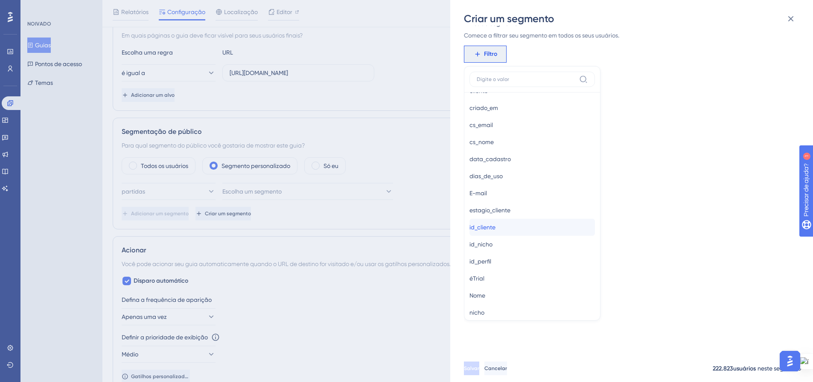
click at [536, 224] on button "id_cliente id_cliente" at bounding box center [531, 227] width 125 height 17
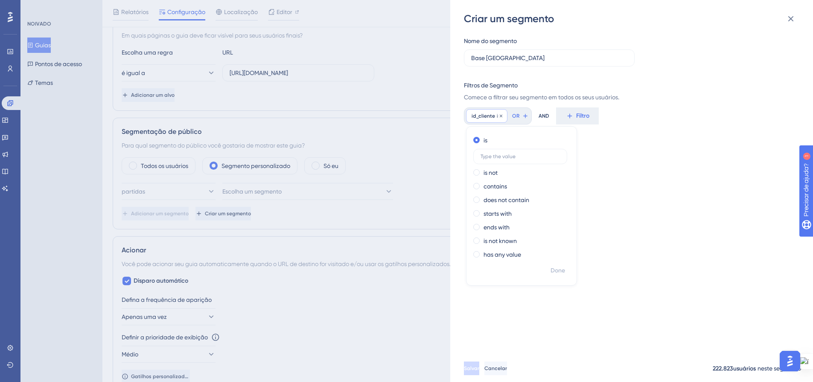
scroll to position [0, 0]
type input "510"
click at [562, 271] on font "Feito" at bounding box center [557, 270] width 13 height 7
click at [481, 376] on button "Salvar" at bounding box center [472, 369] width 17 height 14
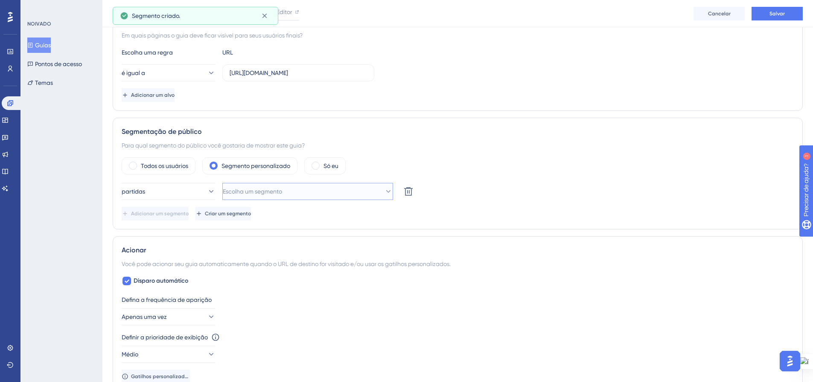
click at [372, 193] on button "Escolha um segmento" at bounding box center [307, 191] width 171 height 17
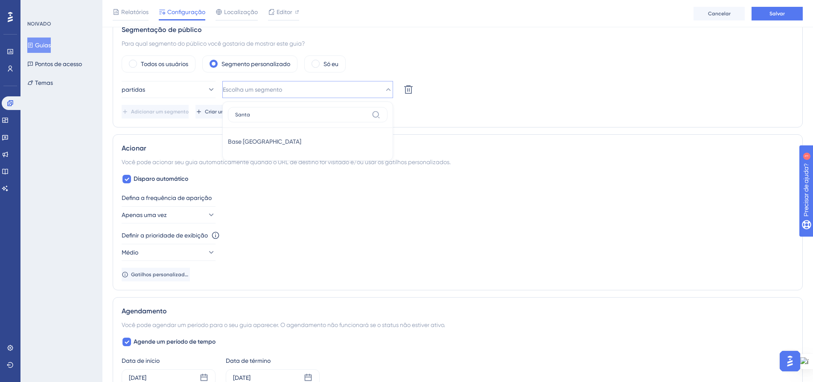
type input "Santa"
click at [301, 140] on font "Base [GEOGRAPHIC_DATA]" at bounding box center [264, 141] width 73 height 7
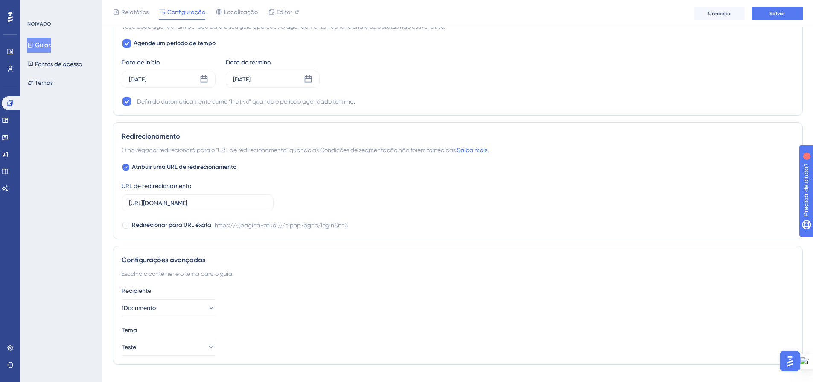
scroll to position [631, 0]
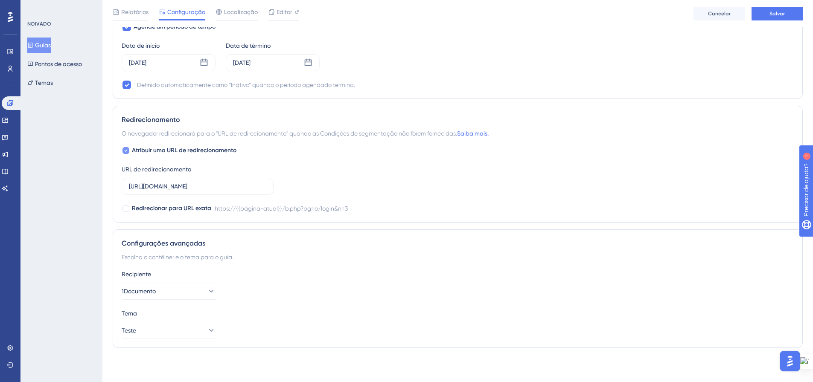
click at [126, 151] on icon at bounding box center [126, 151] width 3 height 2
checkbox input "false"
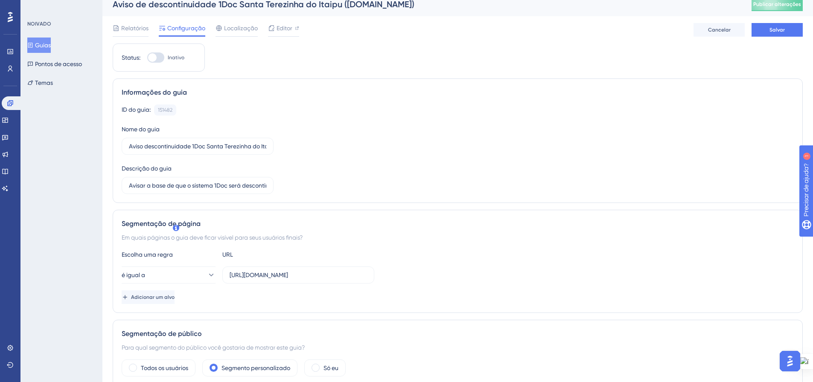
scroll to position [0, 0]
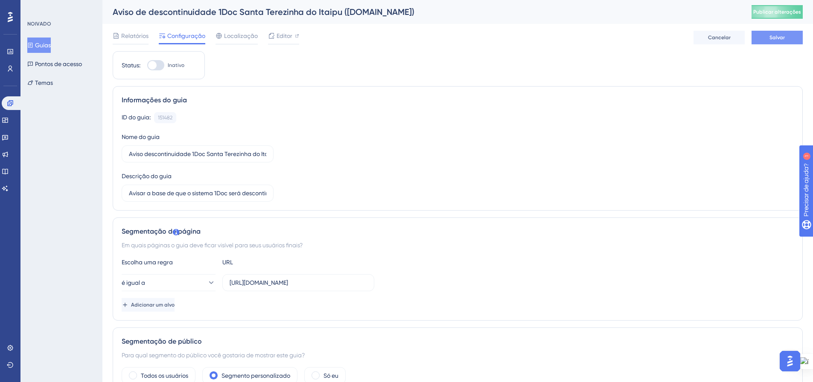
click at [783, 40] on font "Salvar" at bounding box center [776, 38] width 15 height 6
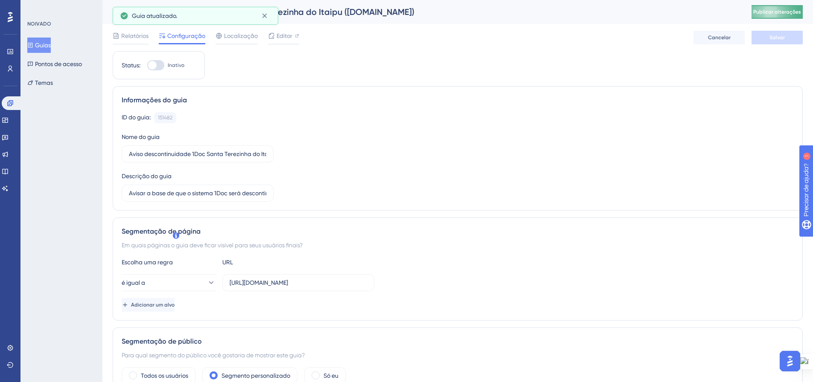
click at [773, 14] on font "Publicar alterações" at bounding box center [777, 12] width 48 height 6
click at [45, 41] on font "Guias" at bounding box center [43, 45] width 16 height 10
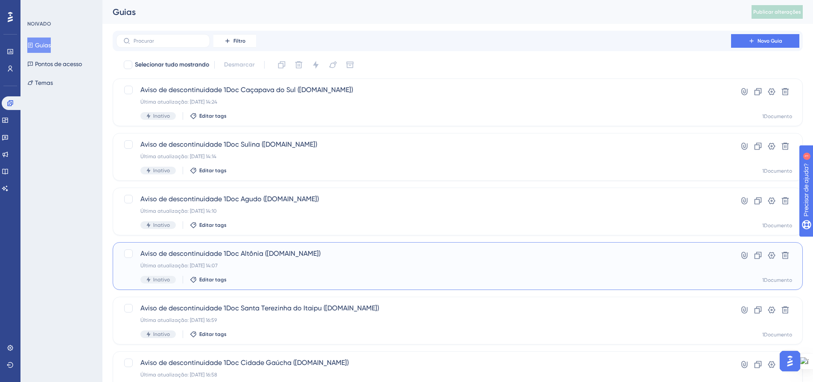
click at [300, 255] on span "Aviso de descontinuidade 1Doc Altônia ([DOMAIN_NAME])" at bounding box center [423, 254] width 566 height 10
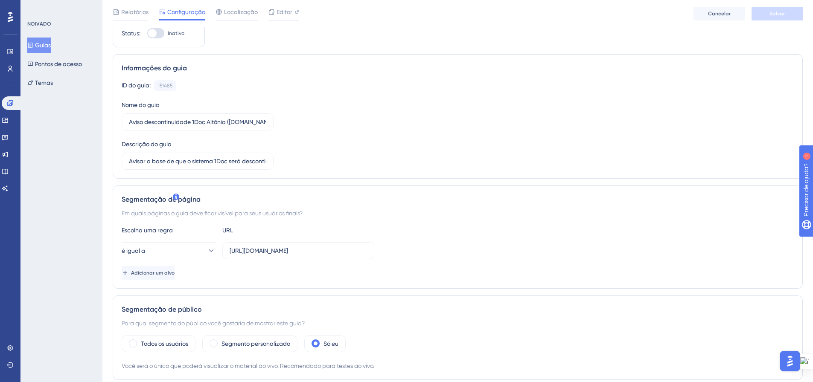
scroll to position [43, 0]
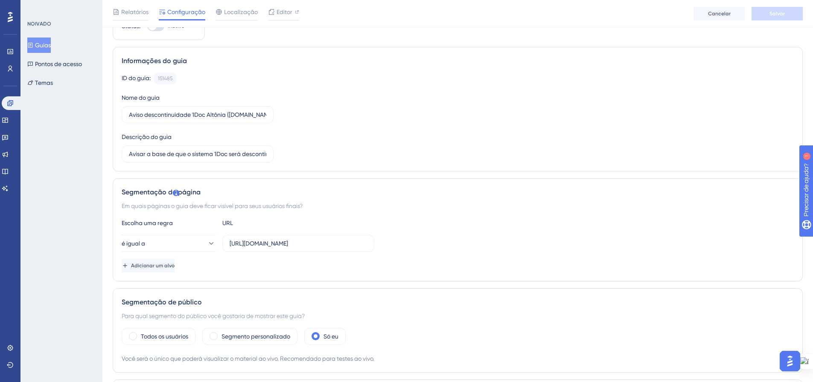
drag, startPoint x: 234, startPoint y: 244, endPoint x: 381, endPoint y: 249, distance: 147.3
click at [381, 249] on div "é igual a [URL][DOMAIN_NAME]" at bounding box center [458, 243] width 672 height 17
click at [355, 124] on div "ID do guia: 151485 Cópia Nome do guia Aviso descontinuidade 1Doc Altônia ([DOMA…" at bounding box center [458, 118] width 672 height 90
drag, startPoint x: 230, startPoint y: 244, endPoint x: 371, endPoint y: 249, distance: 141.4
click at [371, 249] on label "[URL][DOMAIN_NAME]" at bounding box center [298, 243] width 152 height 17
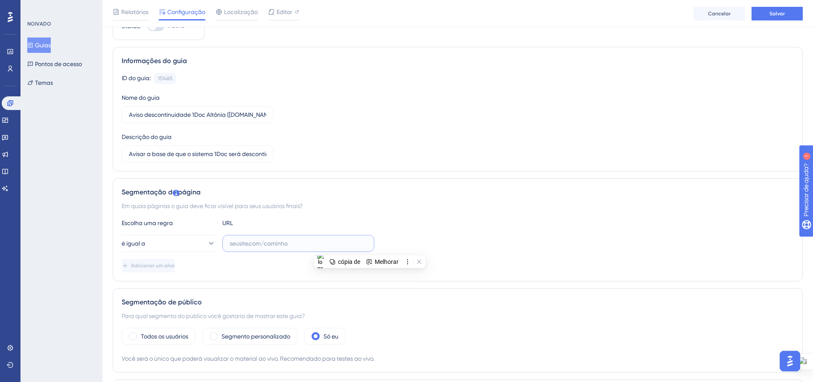
paste input "[URL][DOMAIN_NAME]"
drag, startPoint x: 251, startPoint y: 244, endPoint x: 278, endPoint y: 244, distance: 27.3
click at [278, 244] on input "[URL][DOMAIN_NAME]" at bounding box center [298, 243] width 137 height 9
type input "[URL][DOMAIN_NAME]"
click at [444, 241] on div "é igual a [URL][DOMAIN_NAME]" at bounding box center [458, 243] width 672 height 17
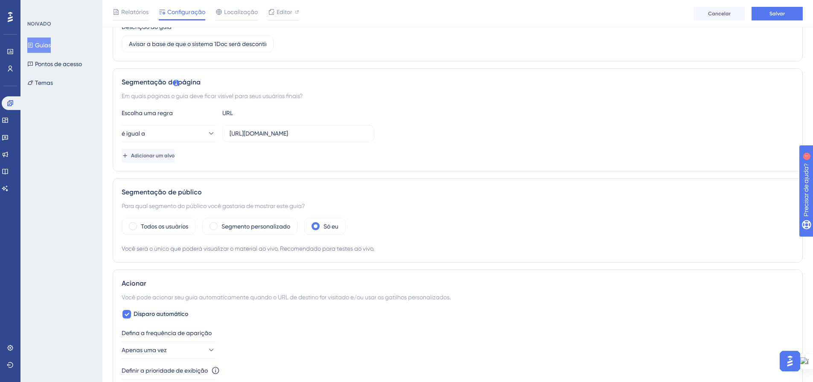
scroll to position [171, 0]
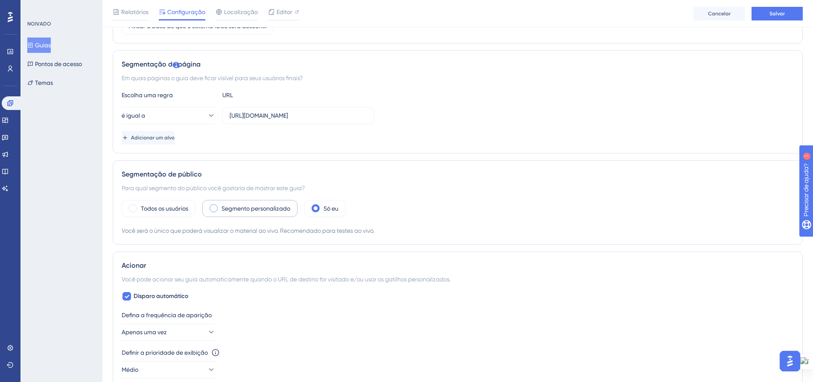
click at [210, 209] on div "Segmento personalizado" at bounding box center [249, 208] width 95 height 17
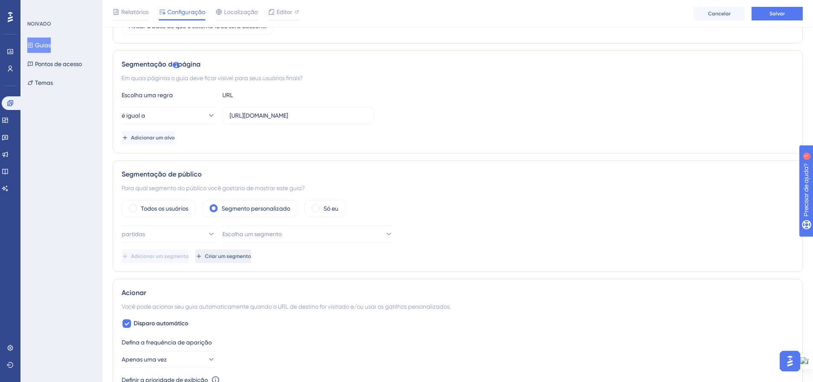
click at [251, 255] on font "Criar um segmento" at bounding box center [228, 256] width 46 height 6
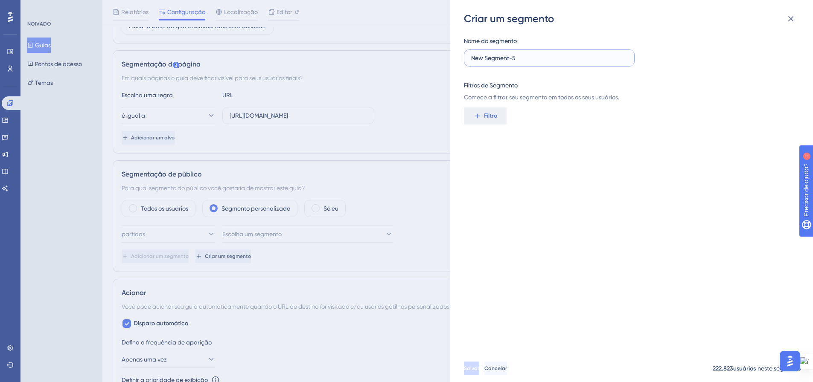
drag, startPoint x: 498, startPoint y: 55, endPoint x: 469, endPoint y: 54, distance: 29.0
click at [469, 54] on label "New Segment-5" at bounding box center [549, 58] width 171 height 17
type input "Base Altonia"
click at [571, 132] on div "Nome do segmento Base Altonia Filtros de Segmento Comece a filtrar seu segmento…" at bounding box center [636, 190] width 344 height 329
click at [482, 118] on button "Filtro" at bounding box center [485, 116] width 43 height 17
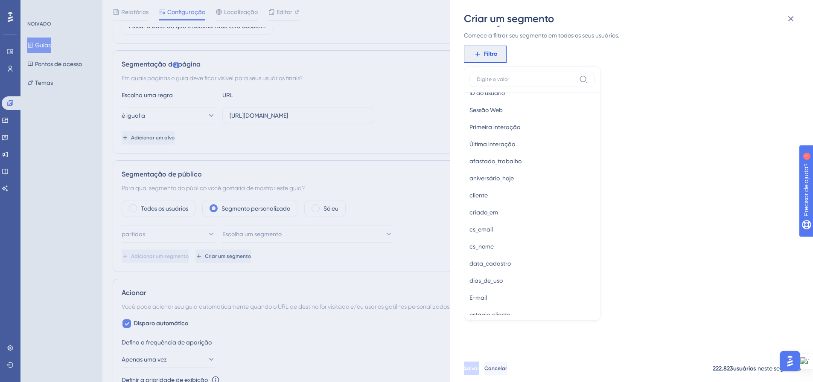
scroll to position [469, 0]
click at [508, 269] on button "id_cliente id_cliente" at bounding box center [531, 270] width 125 height 17
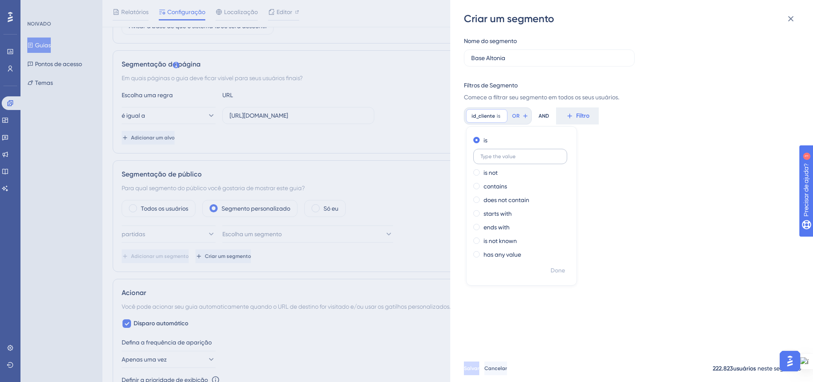
scroll to position [0, 0]
click at [531, 157] on input "text" at bounding box center [520, 157] width 79 height 6
type input "1634"
click at [561, 268] on font "Feito" at bounding box center [557, 270] width 13 height 7
click at [479, 371] on button "Salvar" at bounding box center [471, 369] width 15 height 14
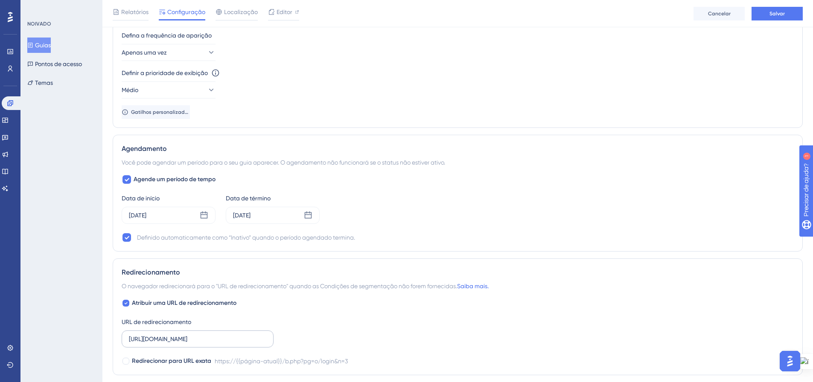
scroll to position [512, 0]
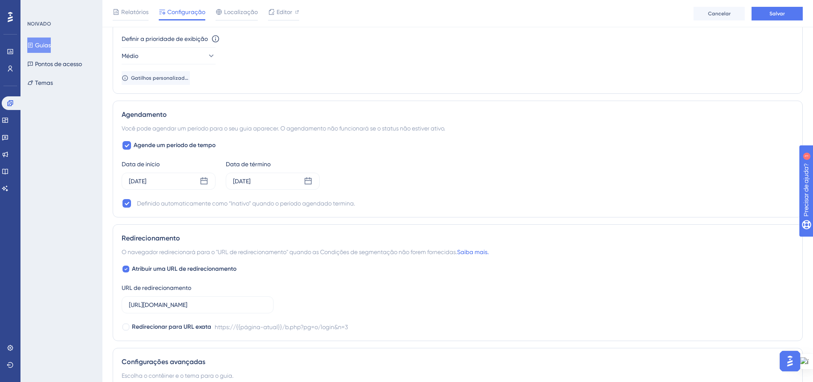
click at [126, 271] on icon at bounding box center [125, 269] width 3 height 7
checkbox input "false"
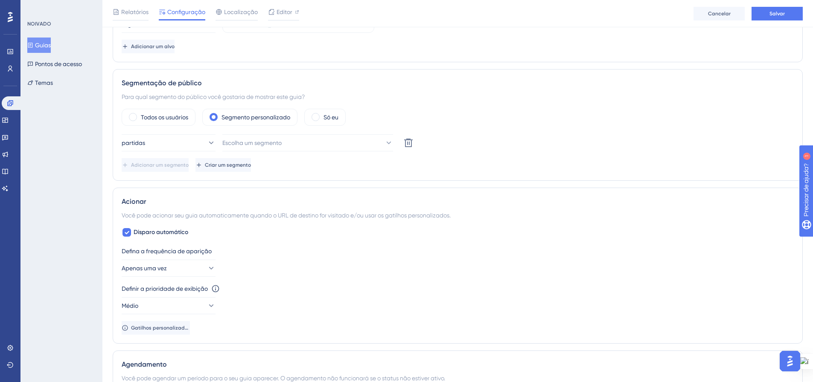
scroll to position [231, 0]
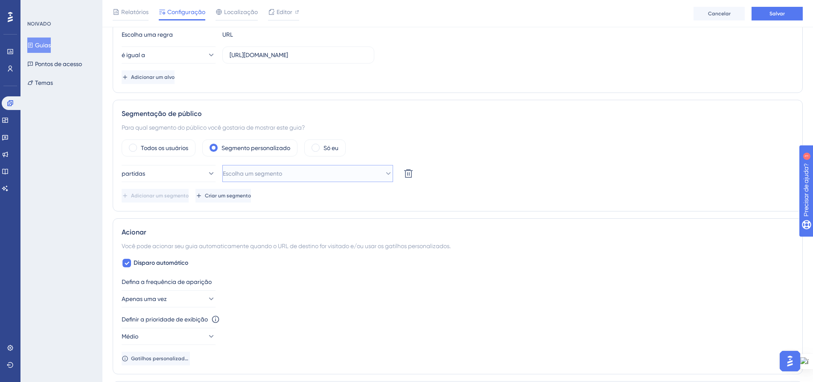
click at [384, 175] on icon at bounding box center [388, 173] width 9 height 9
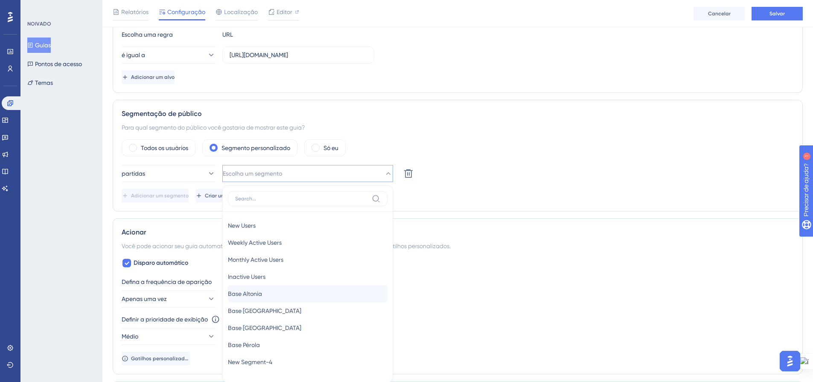
scroll to position [324, 0]
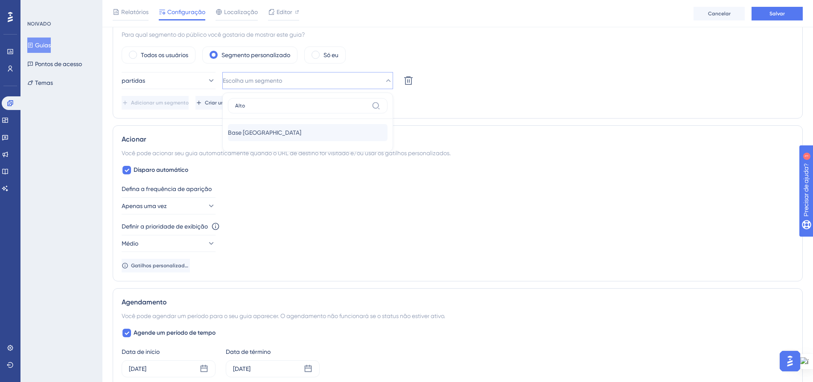
type input "Alto"
click at [305, 138] on div "Base [GEOGRAPHIC_DATA]" at bounding box center [308, 132] width 160 height 17
drag, startPoint x: 585, startPoint y: 145, endPoint x: 585, endPoint y: 157, distance: 12.4
click at [585, 144] on div "Acionar Você pode acionar seu guia automaticamente quando o URL de destino for …" at bounding box center [458, 203] width 690 height 156
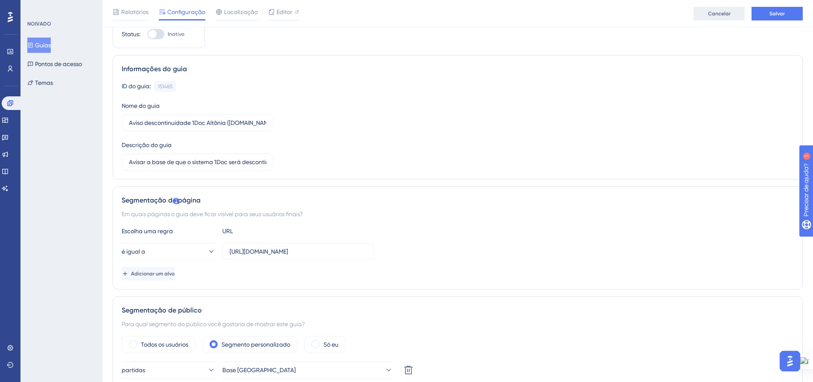
scroll to position [0, 0]
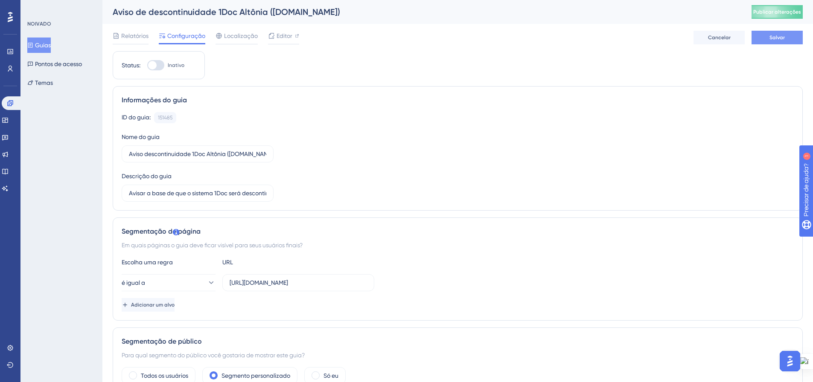
click at [781, 41] on span "Salvar" at bounding box center [776, 37] width 15 height 7
click at [761, 16] on button "Publicar alterações" at bounding box center [777, 12] width 51 height 14
click at [45, 45] on font "Guias" at bounding box center [43, 45] width 16 height 7
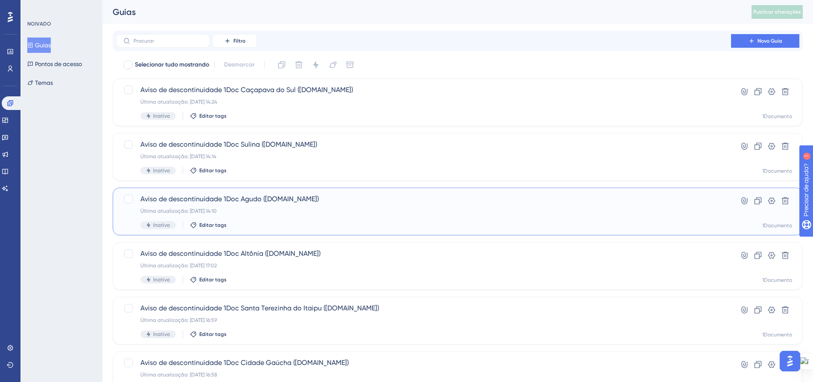
click at [612, 210] on div "Última atualização: [DATE] 14:10" at bounding box center [423, 211] width 566 height 7
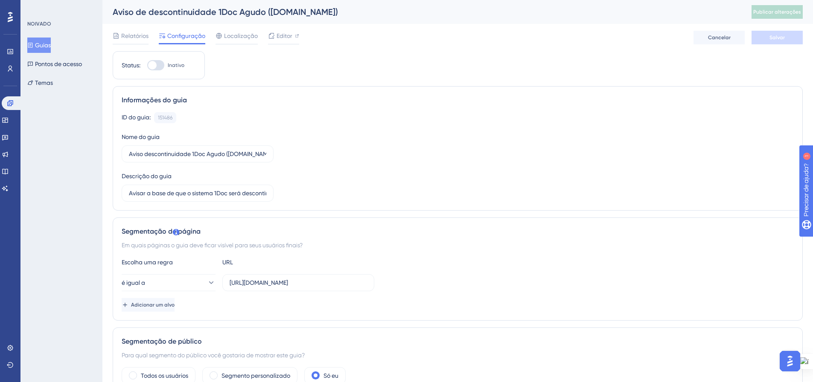
scroll to position [43, 0]
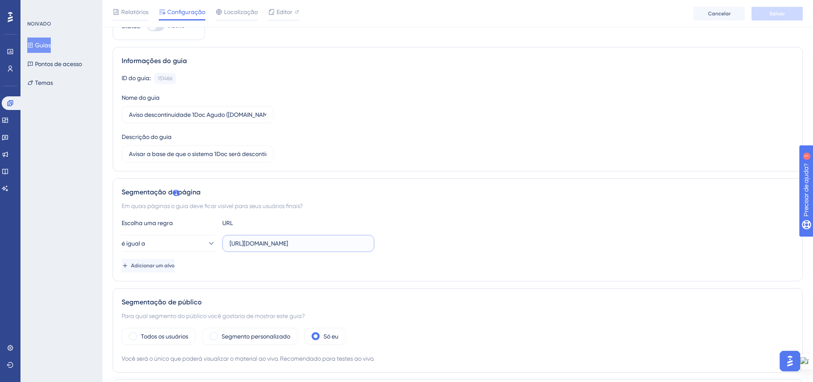
drag, startPoint x: 230, startPoint y: 247, endPoint x: 367, endPoint y: 248, distance: 137.8
click at [367, 248] on label "[URL][DOMAIN_NAME]" at bounding box center [298, 243] width 152 height 17
paste input "[DOMAIN_NAME][URL]"
drag, startPoint x: 251, startPoint y: 244, endPoint x: 277, endPoint y: 245, distance: 26.9
click at [277, 245] on input "[URL][DOMAIN_NAME]" at bounding box center [298, 243] width 137 height 9
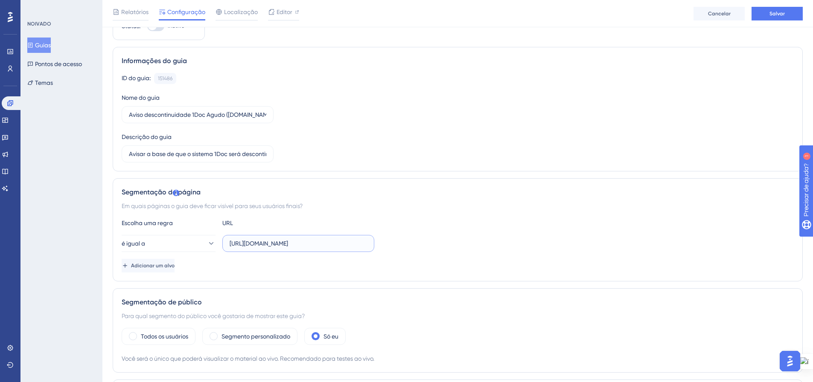
type input "[URL][DOMAIN_NAME]"
click at [467, 245] on div "é igual a [URL][DOMAIN_NAME]" at bounding box center [458, 243] width 672 height 17
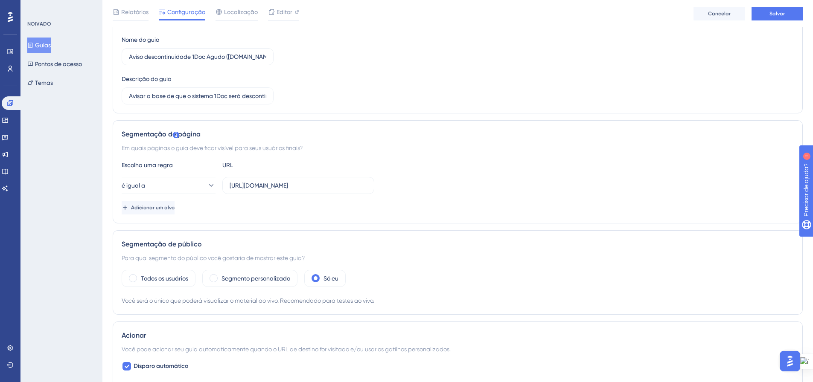
scroll to position [128, 0]
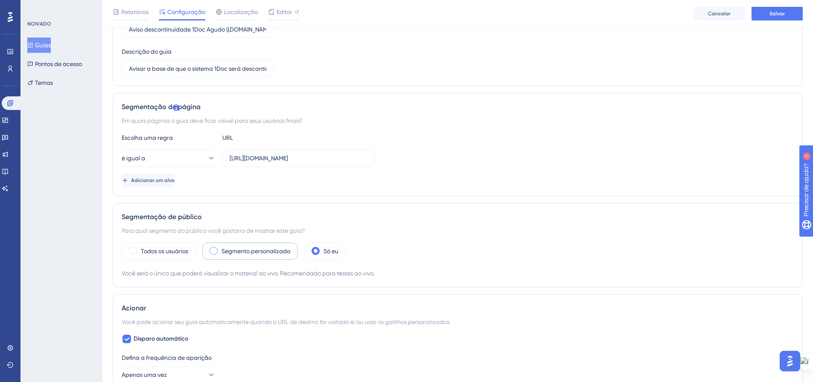
click at [213, 249] on span at bounding box center [214, 251] width 8 height 8
click at [220, 248] on input "radio" at bounding box center [220, 248] width 0 height 0
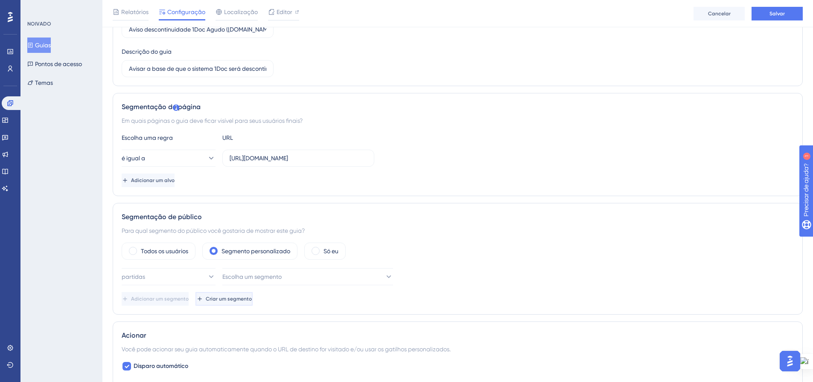
click at [252, 300] on font "Criar um segmento" at bounding box center [229, 299] width 46 height 6
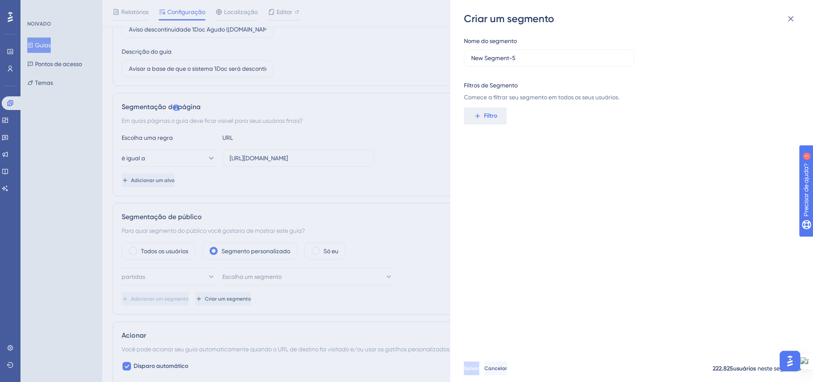
click at [484, 120] on span "Filtro" at bounding box center [490, 116] width 13 height 10
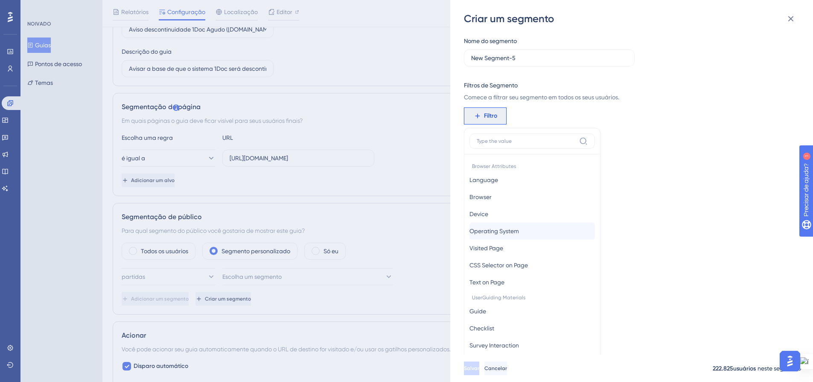
scroll to position [62, 0]
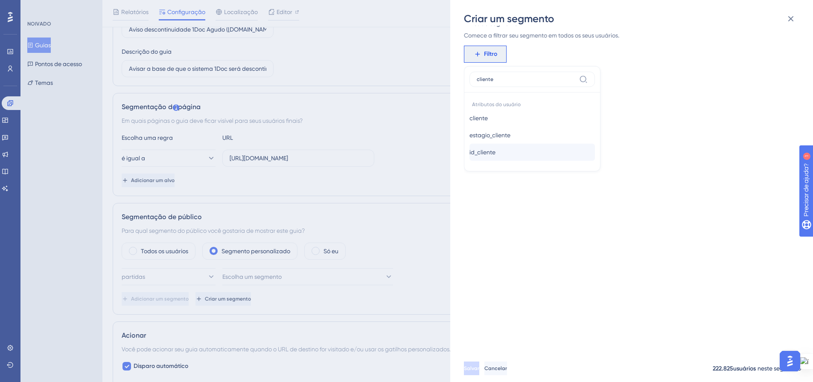
type input "cliente"
click at [506, 153] on button "id_cliente id_cliente" at bounding box center [531, 152] width 125 height 17
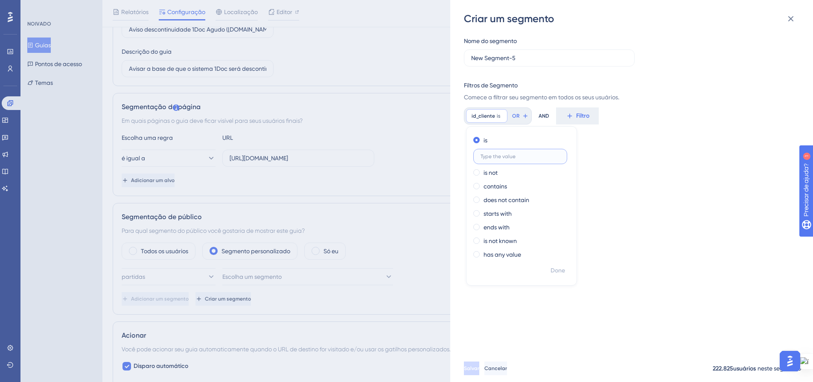
scroll to position [0, 0]
type input "1319"
click at [557, 272] on font "Feito" at bounding box center [557, 270] width 13 height 7
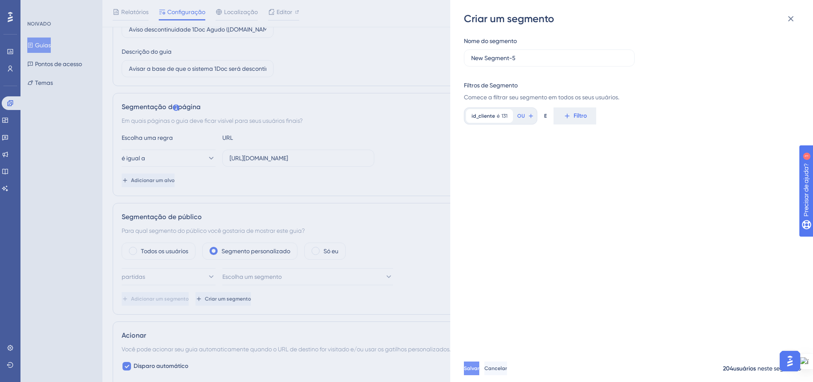
click at [479, 371] on button "Salvar" at bounding box center [471, 369] width 15 height 14
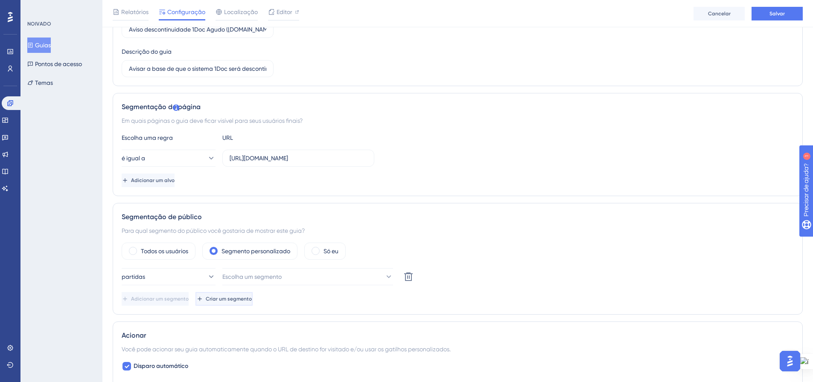
click at [252, 298] on font "Criar um segmento" at bounding box center [229, 299] width 46 height 6
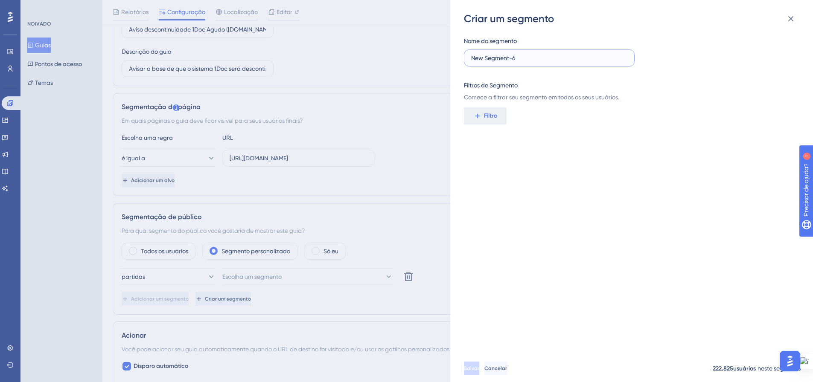
drag, startPoint x: 521, startPoint y: 58, endPoint x: 469, endPoint y: 58, distance: 52.5
click at [469, 58] on label "New Segment-6" at bounding box center [549, 58] width 171 height 17
type input "Base Agudo"
click at [485, 117] on font "Filtro" at bounding box center [490, 115] width 13 height 7
type input "l"
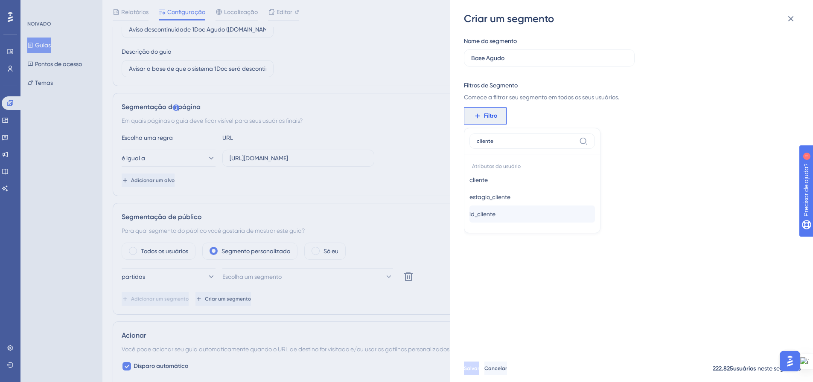
type input "cliente"
click at [512, 217] on button "id_cliente id_cliente" at bounding box center [531, 214] width 125 height 17
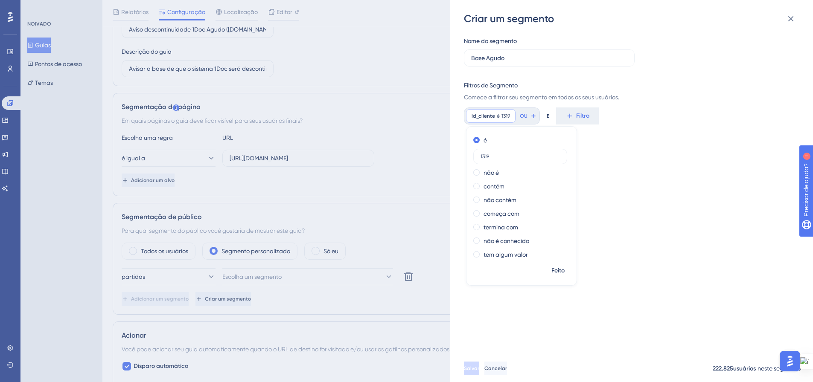
type input "1319"
click at [556, 267] on font "Feito" at bounding box center [557, 270] width 13 height 7
click at [479, 372] on font "Salvar" at bounding box center [471, 369] width 15 height 6
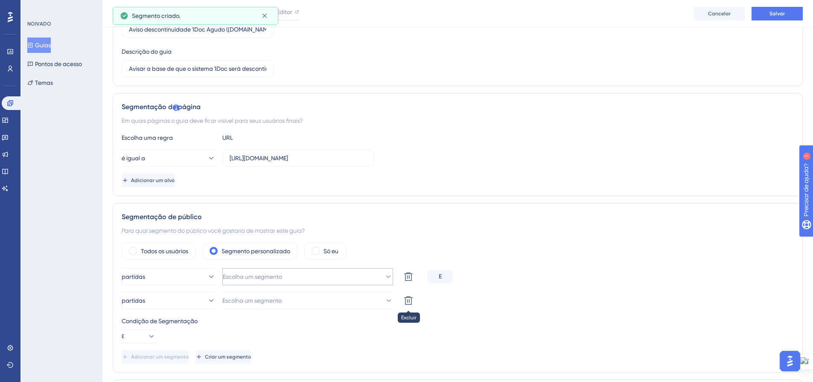
click at [408, 297] on icon at bounding box center [408, 301] width 9 height 9
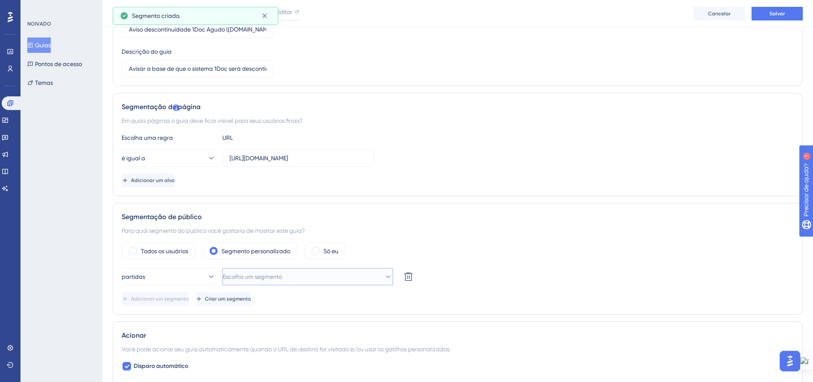
click at [385, 277] on icon at bounding box center [388, 277] width 9 height 9
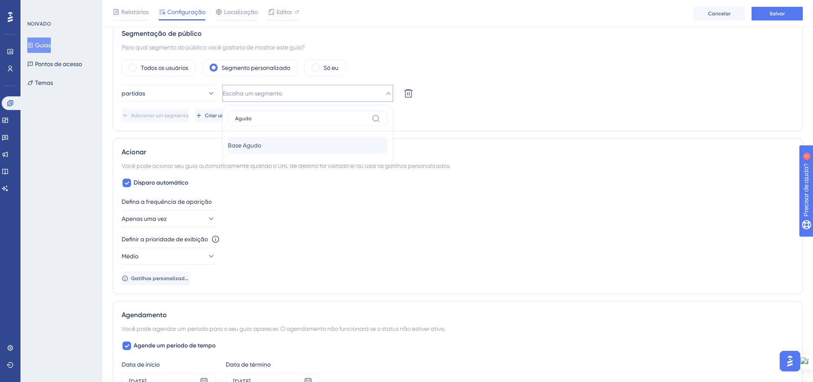
type input "Agudo"
click at [311, 142] on div "Base Agudo Base Agudo" at bounding box center [308, 145] width 160 height 17
click at [515, 188] on div "Disparo automático Defina a frequência de aparição Apenas uma vez Definir a pri…" at bounding box center [458, 232] width 672 height 108
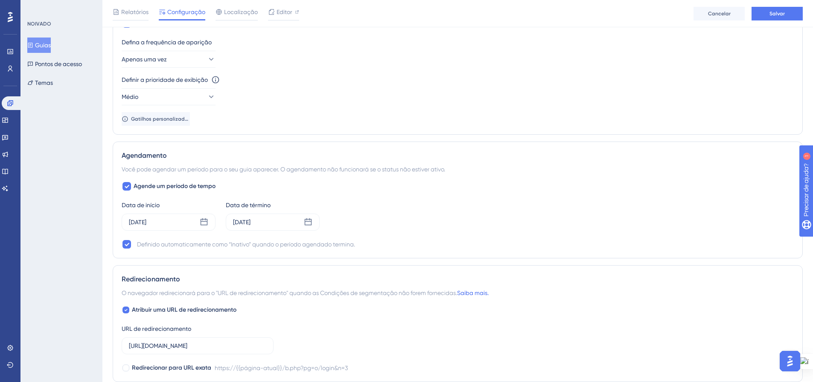
scroll to position [482, 0]
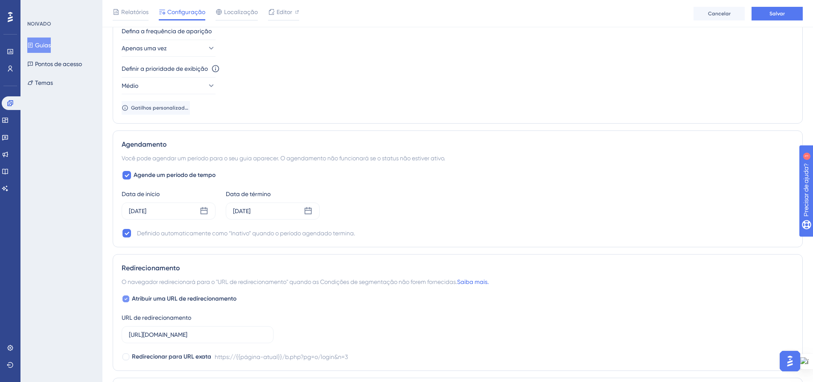
click at [125, 299] on icon at bounding box center [126, 299] width 3 height 2
checkbox input "false"
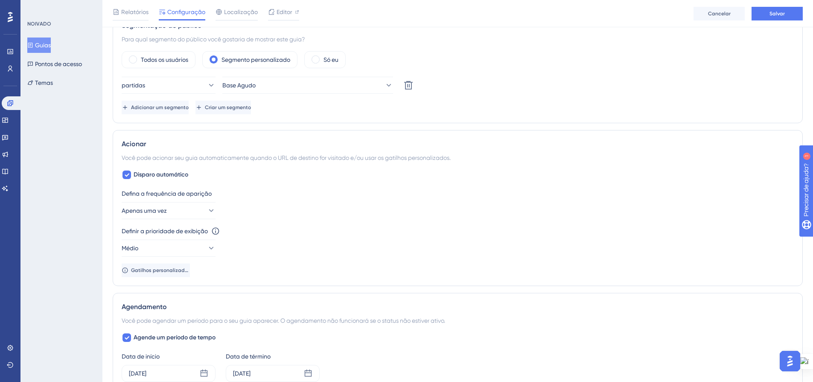
scroll to position [299, 0]
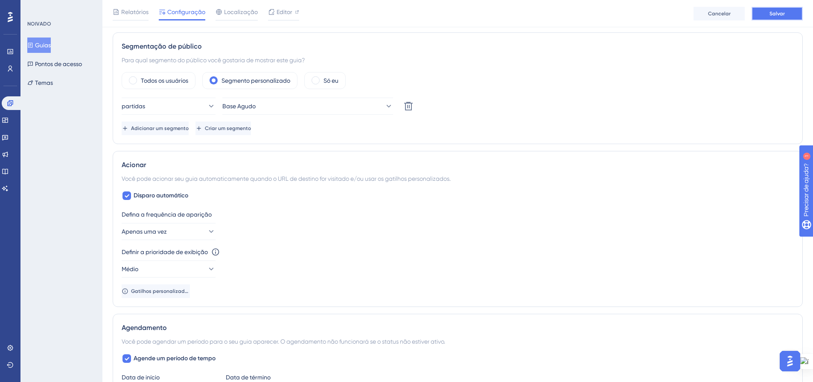
click at [780, 18] on button "Salvar" at bounding box center [777, 14] width 51 height 14
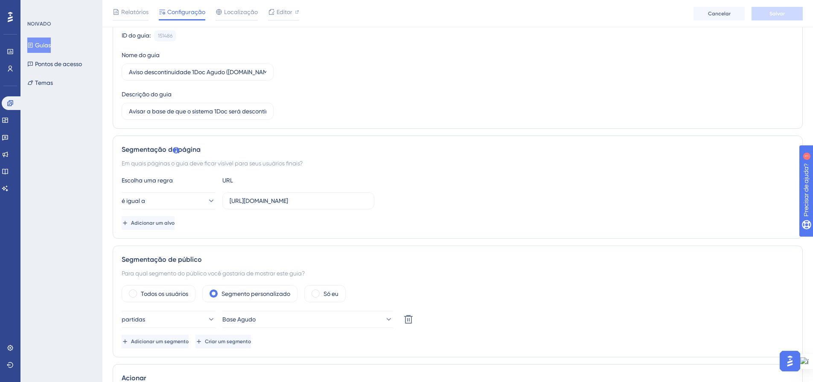
scroll to position [0, 0]
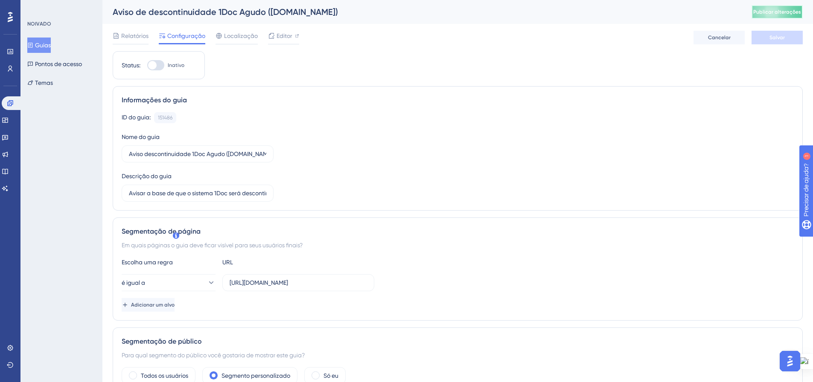
click at [772, 13] on font "Publicar alterações" at bounding box center [777, 12] width 48 height 6
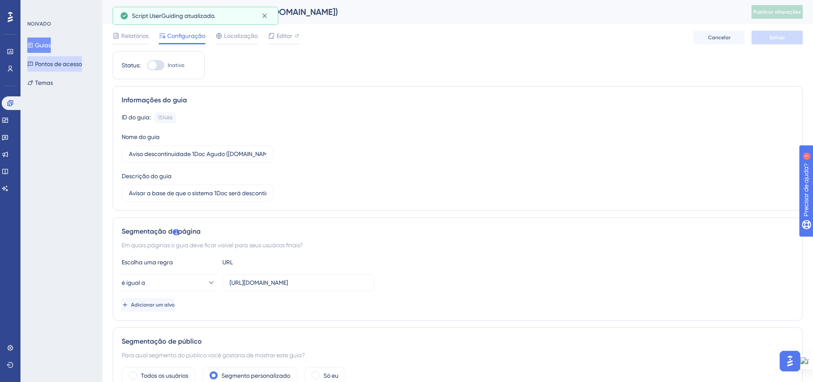
click at [47, 47] on font "Guias" at bounding box center [43, 45] width 16 height 7
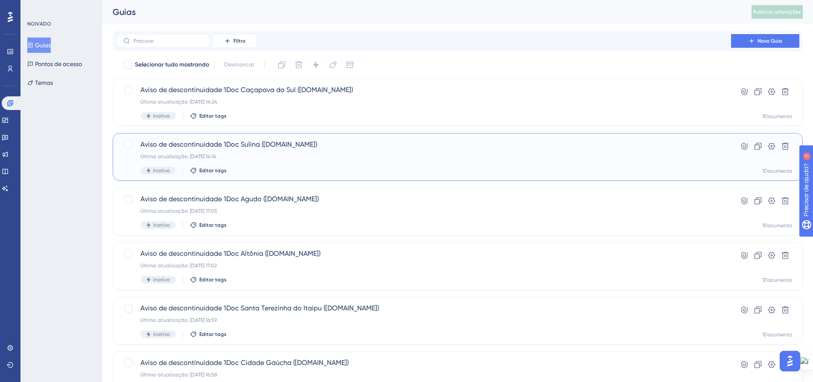
click at [654, 155] on div "Última atualização: [DATE] 14:14" at bounding box center [423, 156] width 566 height 7
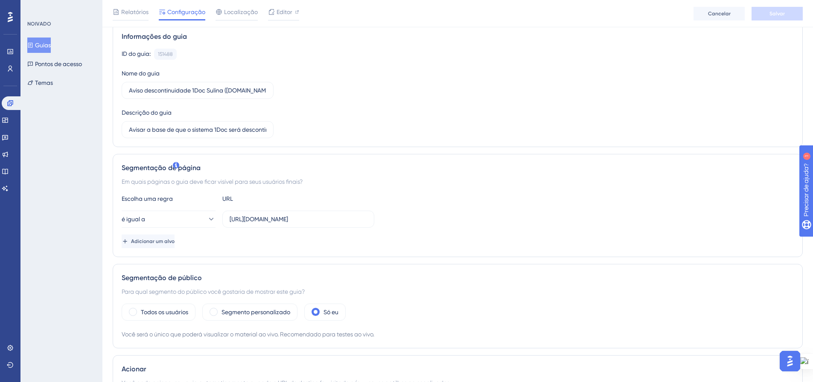
scroll to position [85, 0]
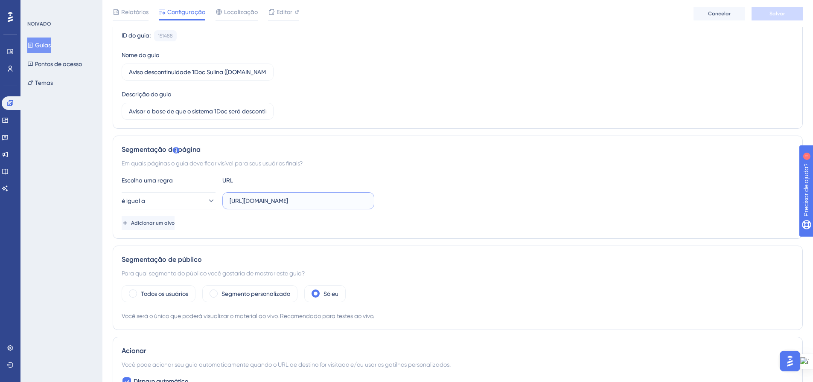
drag, startPoint x: 233, startPoint y: 203, endPoint x: 366, endPoint y: 205, distance: 133.6
click at [366, 205] on input "[URL][DOMAIN_NAME]" at bounding box center [298, 200] width 137 height 9
paste input "[DOMAIN_NAME][URL]"
drag, startPoint x: 251, startPoint y: 202, endPoint x: 278, endPoint y: 201, distance: 26.5
click at [278, 201] on input "[URL][DOMAIN_NAME]" at bounding box center [298, 200] width 137 height 9
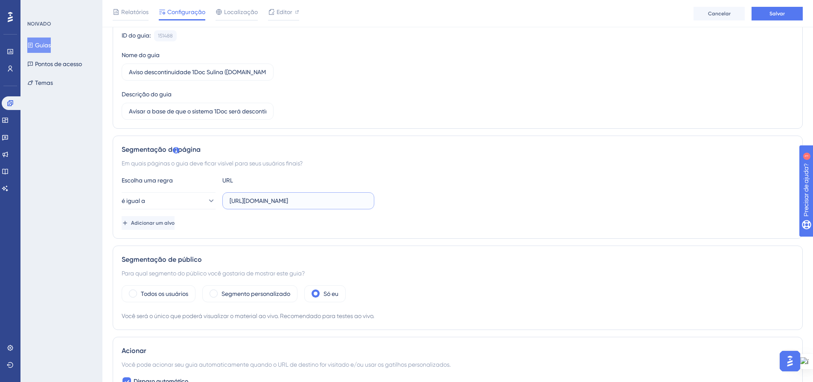
type input "[URL][DOMAIN_NAME]"
drag, startPoint x: 431, startPoint y: 210, endPoint x: 425, endPoint y: 209, distance: 5.3
click at [431, 210] on div "Escolha uma regra URL é igual a [URL][DOMAIN_NAME] Adicionar um alvo" at bounding box center [458, 202] width 672 height 55
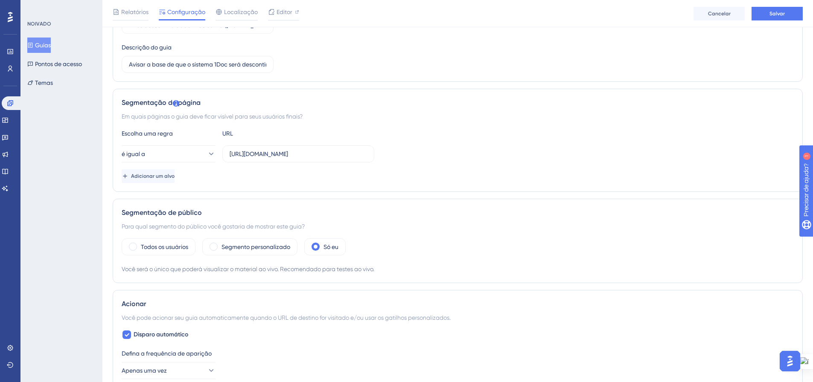
scroll to position [171, 0]
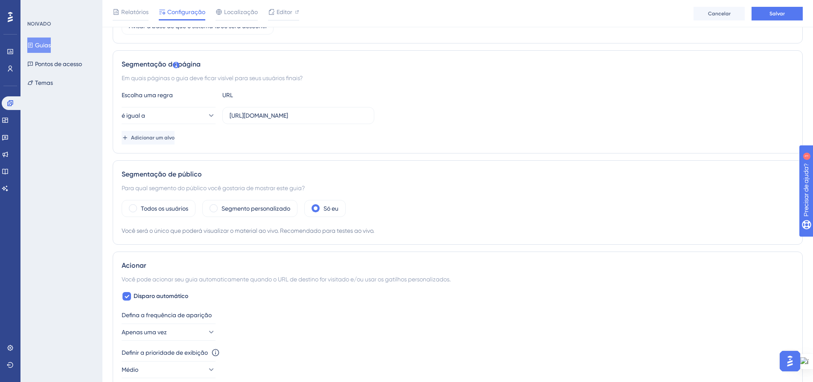
drag, startPoint x: 220, startPoint y: 209, endPoint x: 226, endPoint y: 219, distance: 12.1
click at [219, 209] on div "Segmento personalizado" at bounding box center [249, 208] width 95 height 17
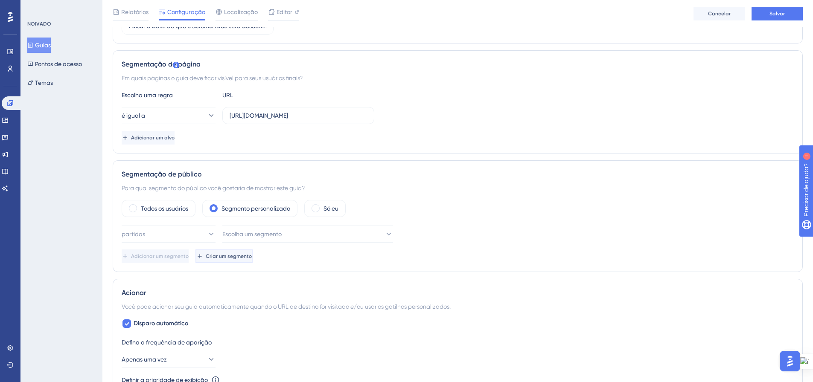
click at [203, 257] on icon at bounding box center [199, 256] width 7 height 7
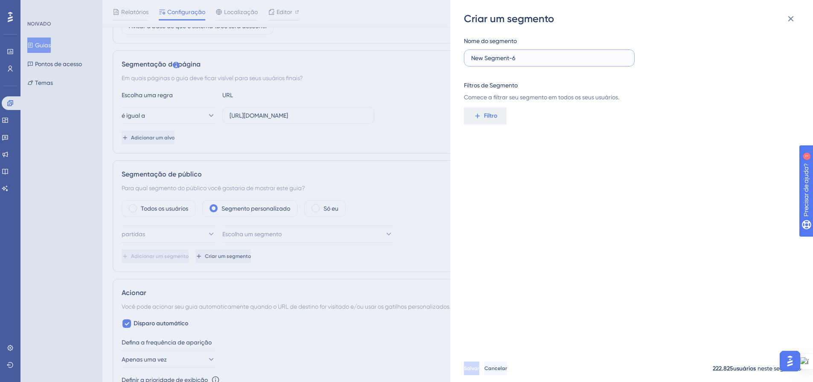
drag, startPoint x: 551, startPoint y: 57, endPoint x: 460, endPoint y: 59, distance: 90.9
click at [460, 58] on div "Criar um segmento Nome do segmento New Segment-6 Filtros de Segmento Comece a f…" at bounding box center [631, 191] width 363 height 382
type input "Base Sulina"
click at [497, 111] on button "Filtro" at bounding box center [485, 116] width 43 height 17
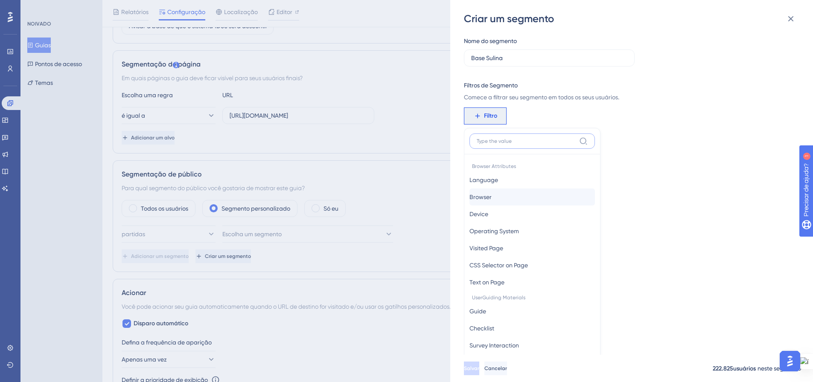
scroll to position [62, 0]
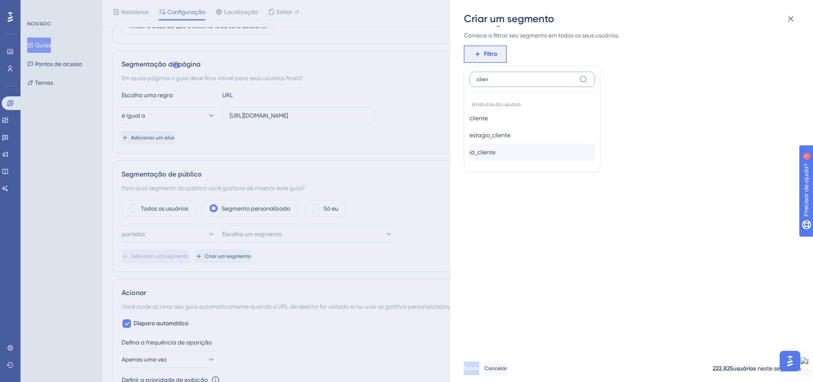
type input "clien"
click at [492, 147] on button "id_cliente id_cliente" at bounding box center [531, 152] width 125 height 17
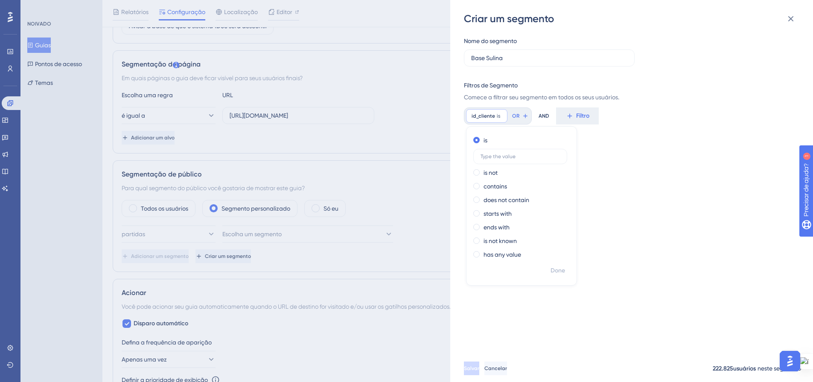
scroll to position [0, 0]
type input "1278"
click at [561, 272] on font "Feito" at bounding box center [557, 270] width 13 height 7
click at [479, 370] on button "Salvar" at bounding box center [471, 369] width 15 height 14
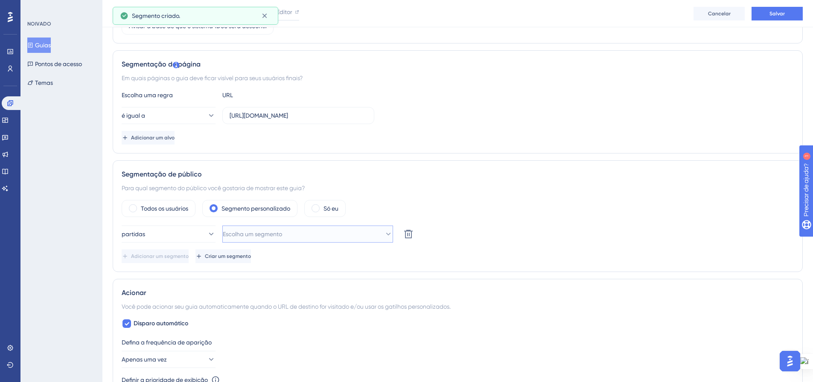
click at [355, 236] on button "Escolha um segmento" at bounding box center [307, 234] width 171 height 17
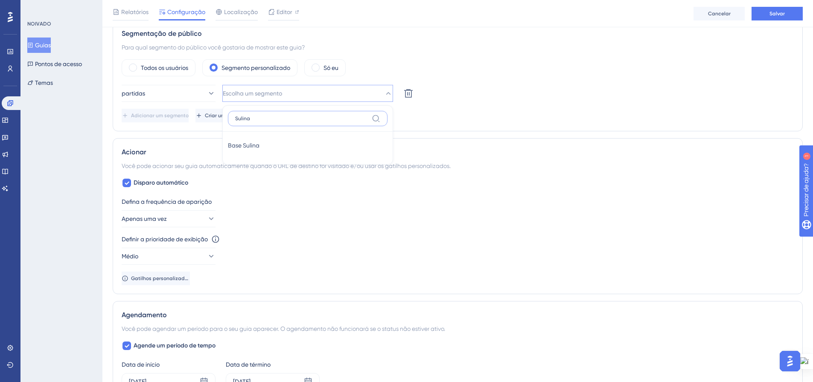
type input "Sulina"
click at [281, 145] on div "Base [GEOGRAPHIC_DATA]" at bounding box center [308, 145] width 160 height 17
click at [507, 102] on div "partidas Base Sulina Excluir" at bounding box center [458, 93] width 672 height 17
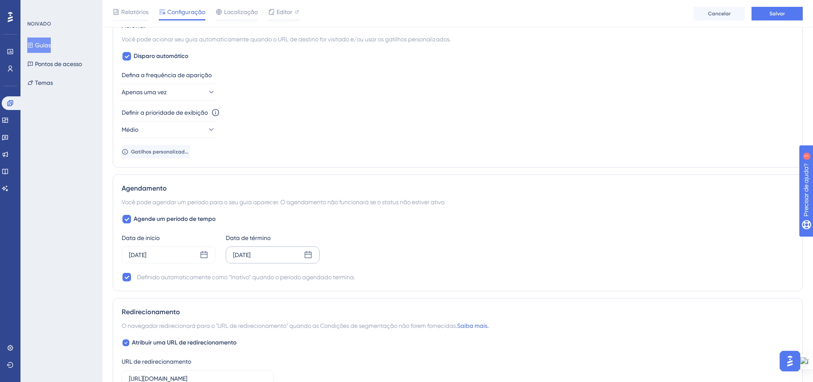
scroll to position [482, 0]
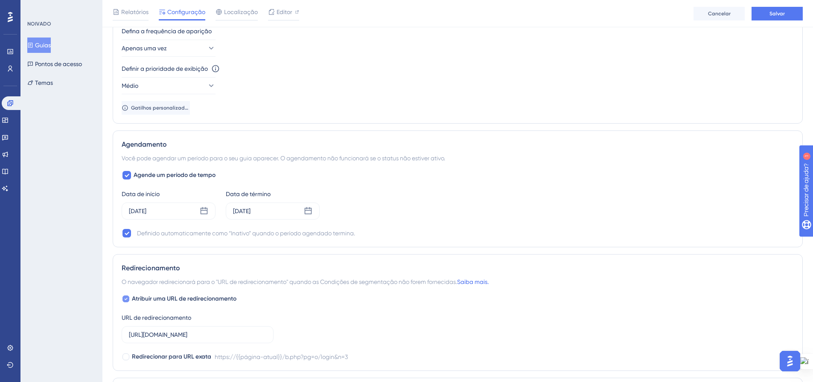
click at [125, 299] on icon at bounding box center [126, 299] width 3 height 2
checkbox input "false"
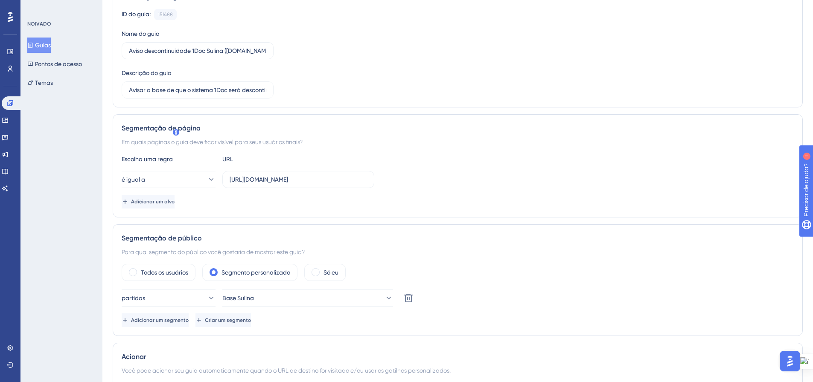
scroll to position [0, 0]
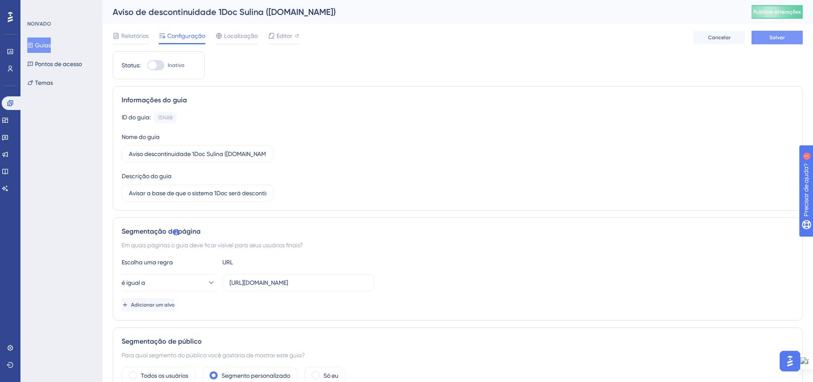
click at [765, 41] on button "Salvar" at bounding box center [777, 38] width 51 height 14
click at [776, 15] on span "Publicar alterações" at bounding box center [777, 12] width 48 height 7
click at [46, 46] on font "Guias" at bounding box center [43, 45] width 16 height 7
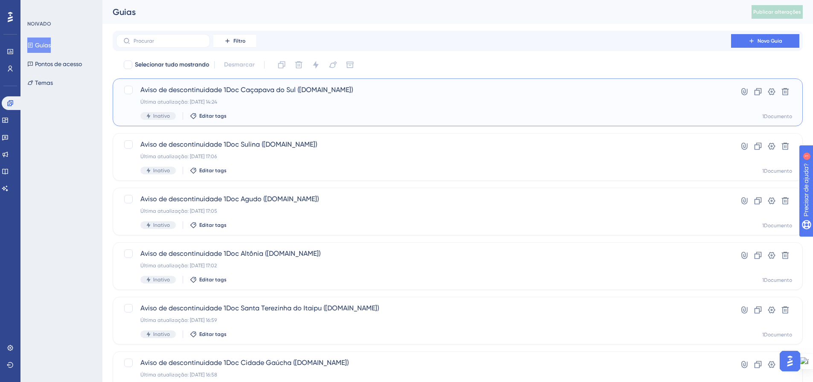
click at [601, 100] on div "Última atualização: [DATE] 14:24" at bounding box center [423, 102] width 566 height 7
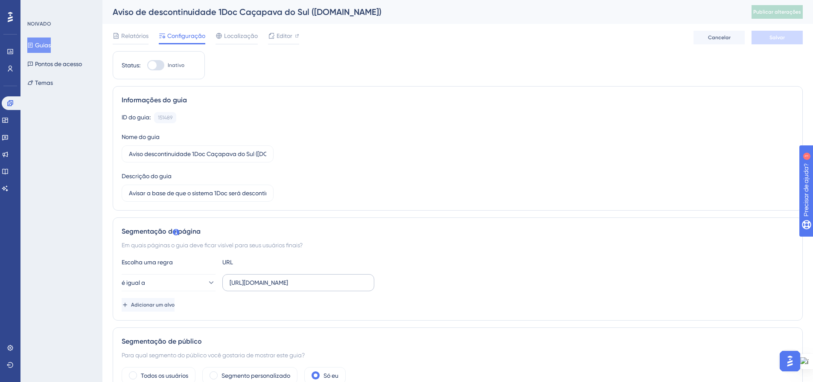
drag, startPoint x: 229, startPoint y: 284, endPoint x: 365, endPoint y: 288, distance: 135.8
click at [365, 288] on label "[URL][DOMAIN_NAME]" at bounding box center [298, 282] width 152 height 17
click at [414, 303] on div "Adicionar um alvo" at bounding box center [458, 305] width 672 height 14
drag, startPoint x: 368, startPoint y: 283, endPoint x: 245, endPoint y: 282, distance: 123.8
click at [289, 283] on label "[URL][DOMAIN_NAME]" at bounding box center [298, 282] width 152 height 17
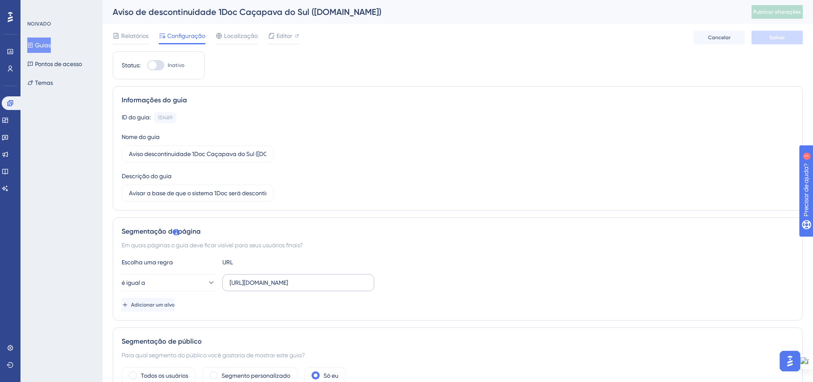
click at [289, 283] on input "[URL][DOMAIN_NAME]" at bounding box center [298, 282] width 137 height 9
drag, startPoint x: 247, startPoint y: 283, endPoint x: 372, endPoint y: 283, distance: 125.5
click at [372, 283] on label "[URL][DOMAIN_NAME]" at bounding box center [298, 282] width 152 height 17
click at [372, 287] on label "[URL][DOMAIN_NAME]" at bounding box center [298, 282] width 152 height 17
click at [367, 287] on input "[URL][DOMAIN_NAME]" at bounding box center [298, 282] width 137 height 9
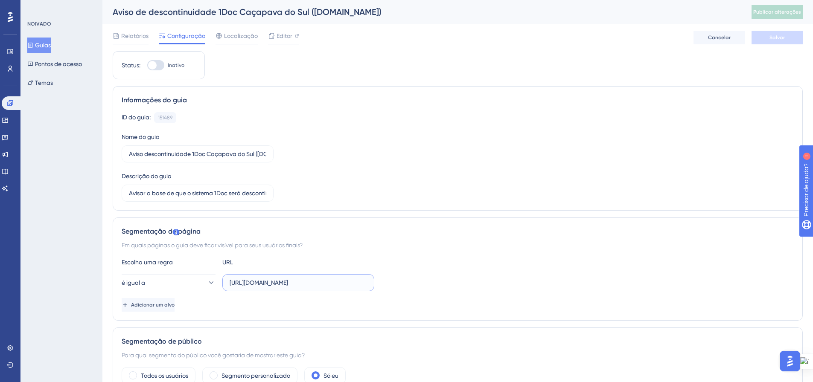
drag, startPoint x: 365, startPoint y: 283, endPoint x: 224, endPoint y: 283, distance: 140.4
click at [224, 283] on label "[URL][DOMAIN_NAME]" at bounding box center [298, 282] width 152 height 17
paste input "[URL][DOMAIN_NAME]"
drag, startPoint x: 251, startPoint y: 283, endPoint x: 278, endPoint y: 284, distance: 26.9
click at [278, 284] on input "[URL][DOMAIN_NAME]" at bounding box center [298, 282] width 137 height 9
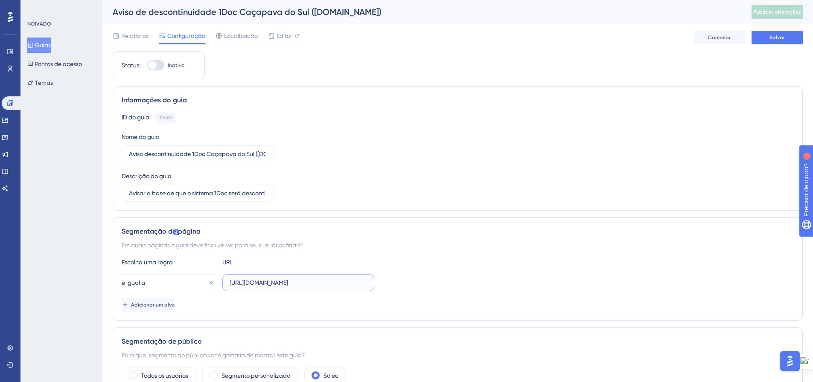
scroll to position [85, 0]
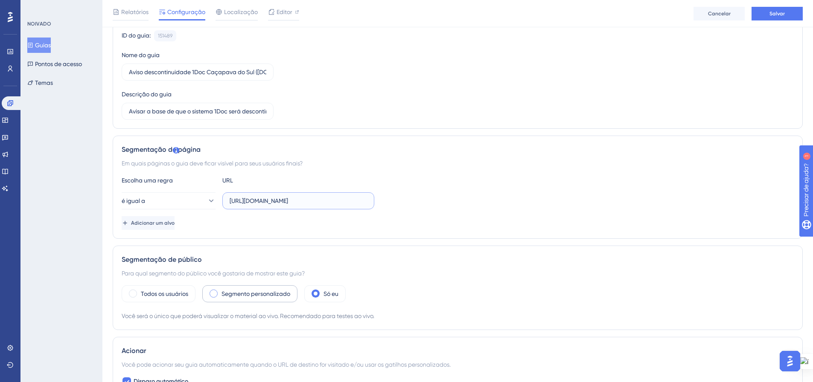
type input "[URL][DOMAIN_NAME]"
click at [214, 292] on span at bounding box center [214, 294] width 8 height 8
click at [220, 291] on input "radio" at bounding box center [220, 291] width 0 height 0
click at [251, 342] on font "Criar um segmento" at bounding box center [228, 342] width 46 height 6
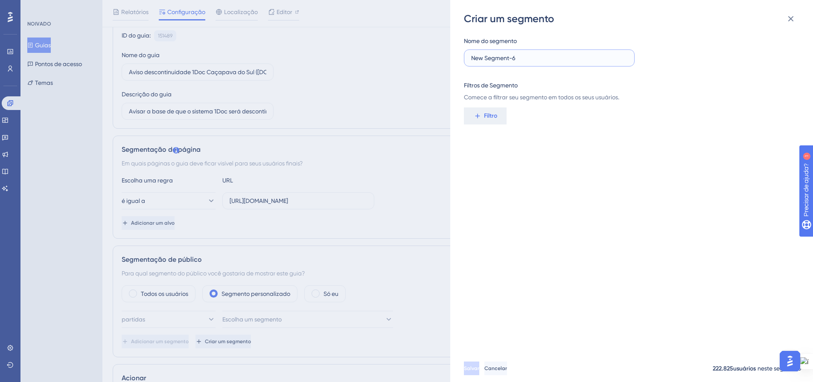
drag, startPoint x: 519, startPoint y: 59, endPoint x: 463, endPoint y: 57, distance: 56.4
click at [463, 57] on div "Criar um segmento Nome do segmento New Segment-6 Filtros de Segmento Comece a f…" at bounding box center [631, 191] width 363 height 382
type input "Base [GEOGRAPHIC_DATA]"
click at [492, 116] on font "Filtro" at bounding box center [490, 115] width 13 height 7
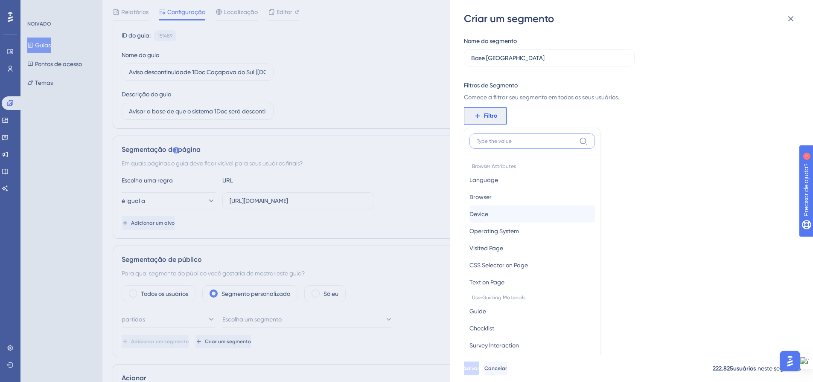
scroll to position [62, 0]
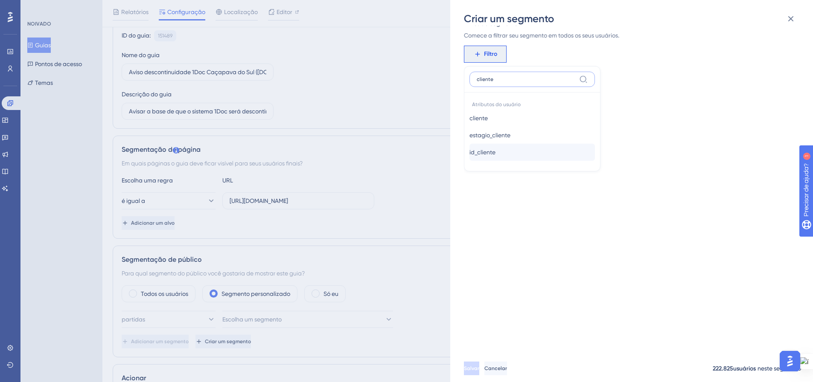
type input "cliente"
click at [507, 154] on button "id_cliente id_cliente" at bounding box center [531, 152] width 125 height 17
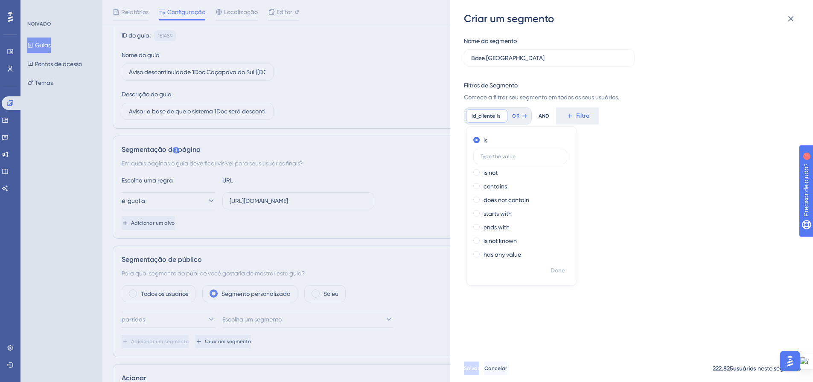
scroll to position [0, 0]
type input "1538"
click at [554, 267] on font "Feito" at bounding box center [557, 270] width 13 height 7
click at [500, 368] on div "Salvar Cancelar 264 usuários neste segmento" at bounding box center [645, 368] width 363 height 27
click at [481, 369] on button "Salvar" at bounding box center [472, 369] width 17 height 14
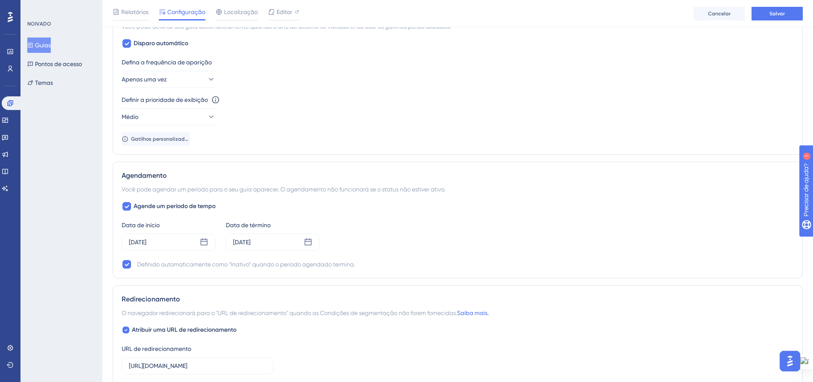
scroll to position [469, 0]
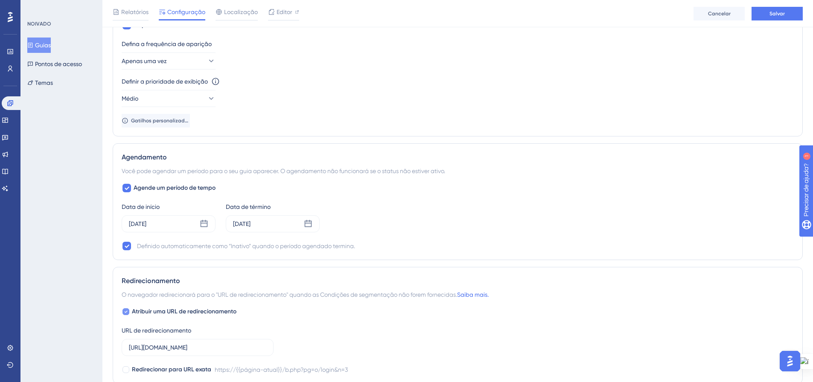
click at [126, 311] on icon at bounding box center [125, 312] width 3 height 7
checkbox input "false"
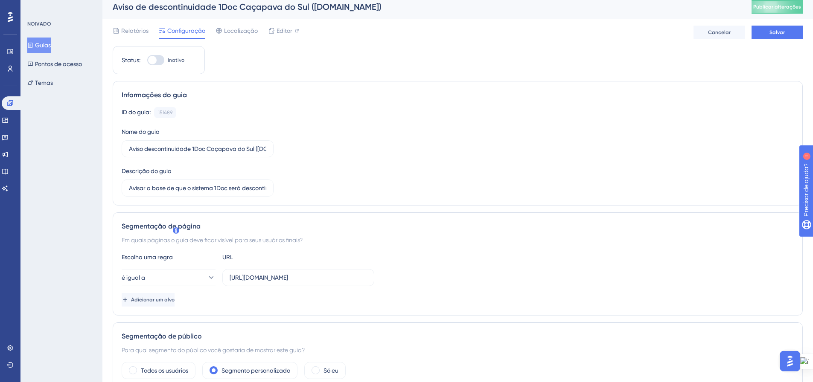
scroll to position [0, 0]
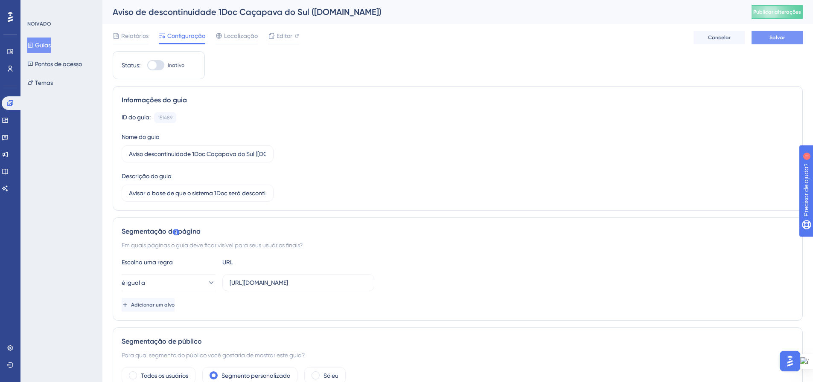
click at [763, 39] on button "Salvar" at bounding box center [777, 38] width 51 height 14
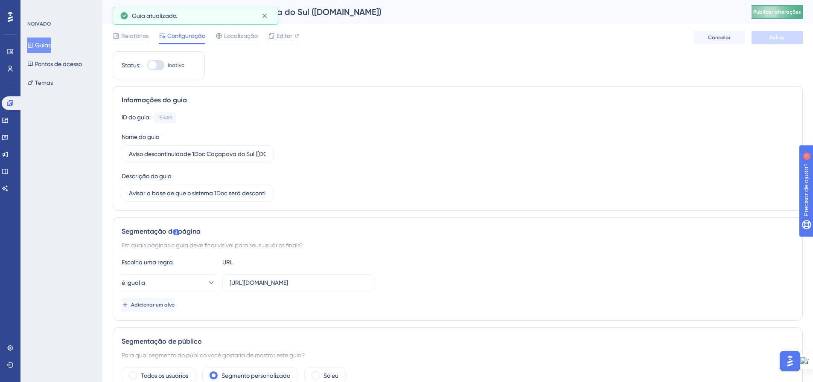
click at [790, 15] on font "Publicar alterações" at bounding box center [777, 12] width 48 height 6
click at [47, 43] on font "Guias" at bounding box center [43, 45] width 16 height 7
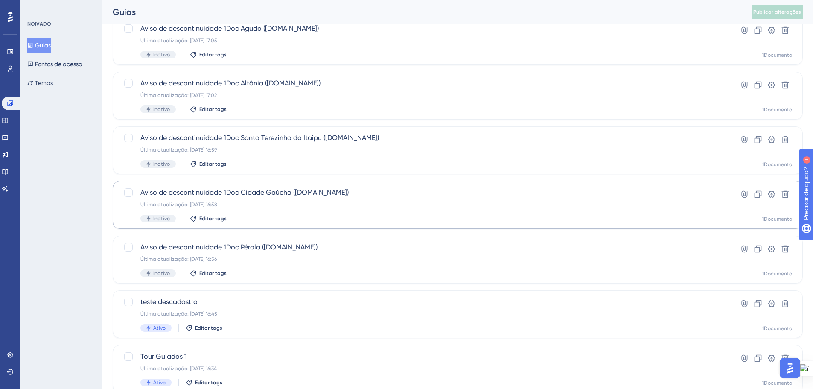
scroll to position [128, 0]
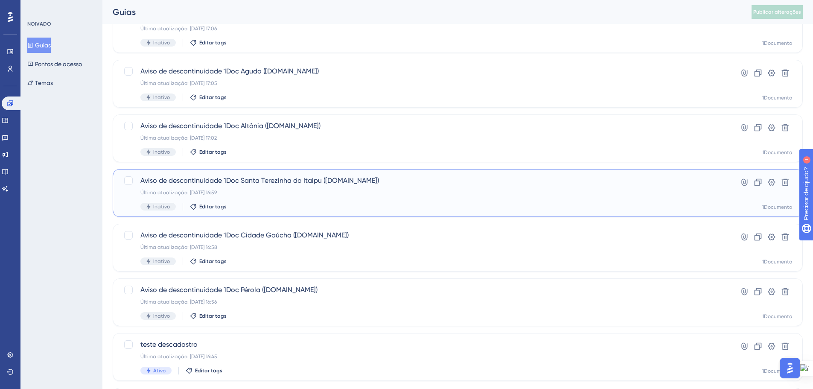
click at [578, 195] on div "Última atualização: [DATE] 16:59" at bounding box center [423, 192] width 566 height 7
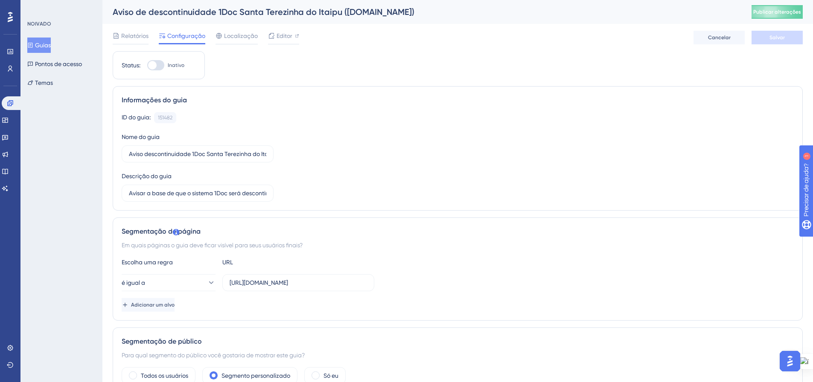
scroll to position [43, 0]
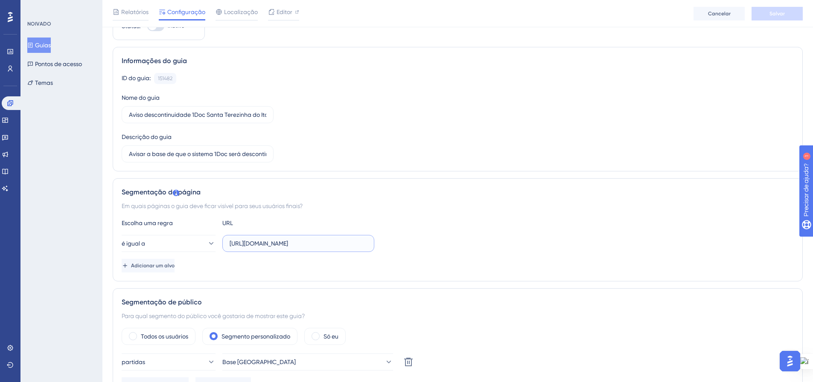
drag, startPoint x: 252, startPoint y: 242, endPoint x: 315, endPoint y: 242, distance: 62.7
click at [315, 242] on input "[URL][DOMAIN_NAME]" at bounding box center [298, 243] width 137 height 9
paste input "t"
type input "[URL][DOMAIN_NAME]"
click at [435, 224] on div "Escolha uma regra URL" at bounding box center [458, 223] width 672 height 10
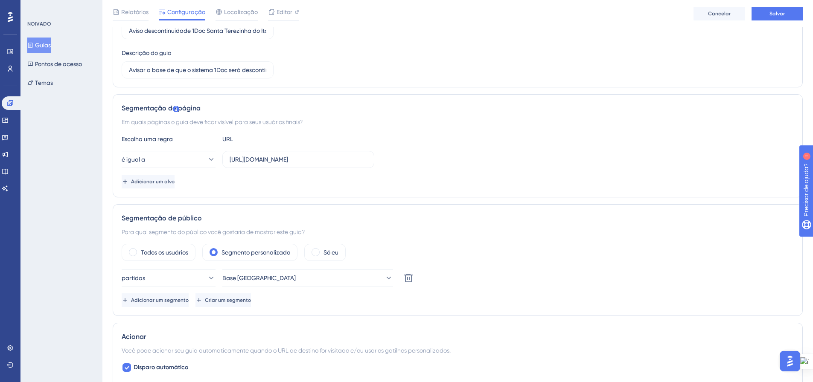
scroll to position [0, 0]
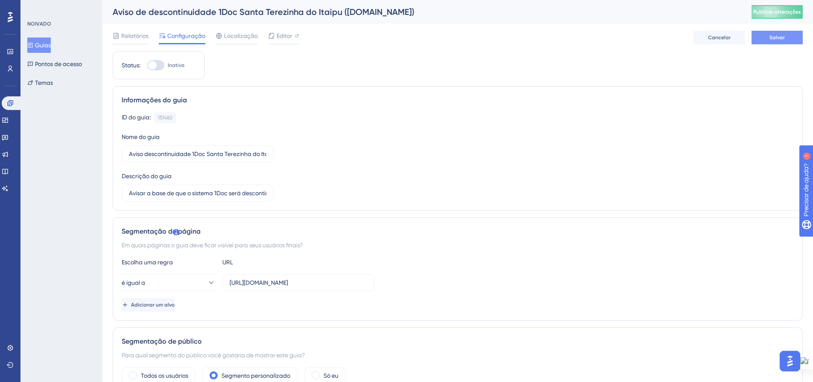
click at [759, 38] on button "Salvar" at bounding box center [777, 38] width 51 height 14
click at [778, 12] on font "Publicar alterações" at bounding box center [777, 12] width 48 height 6
drag, startPoint x: 44, startPoint y: 50, endPoint x: 57, endPoint y: 73, distance: 26.6
click at [44, 50] on font "Guias" at bounding box center [43, 45] width 16 height 10
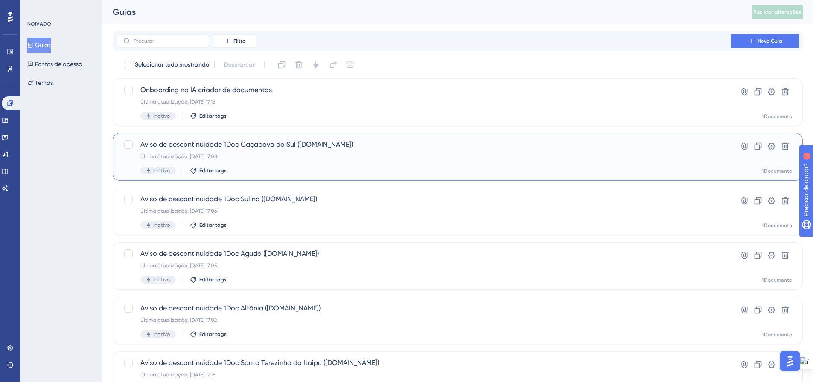
click at [309, 157] on div "Última atualização: [DATE] 17:08" at bounding box center [423, 156] width 566 height 7
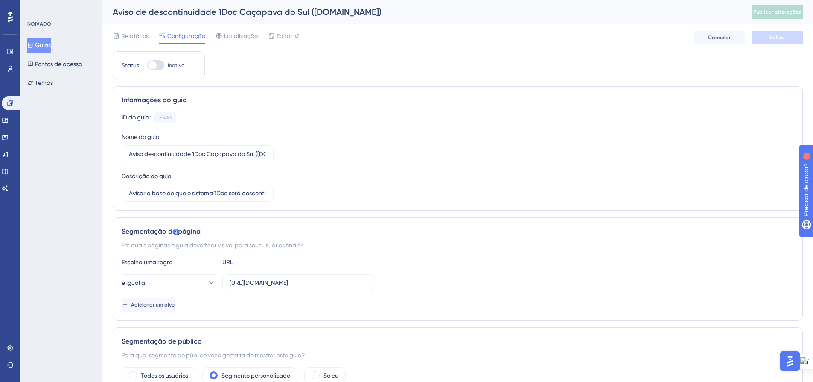
scroll to position [43, 0]
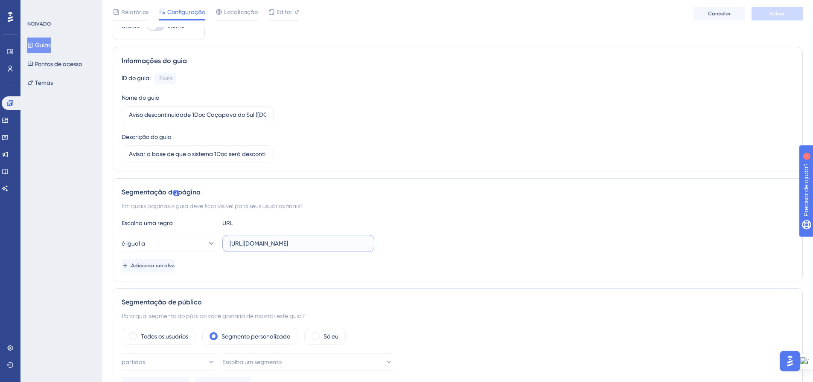
drag, startPoint x: 251, startPoint y: 242, endPoint x: 294, endPoint y: 245, distance: 43.2
